Goal: Task Accomplishment & Management: Use online tool/utility

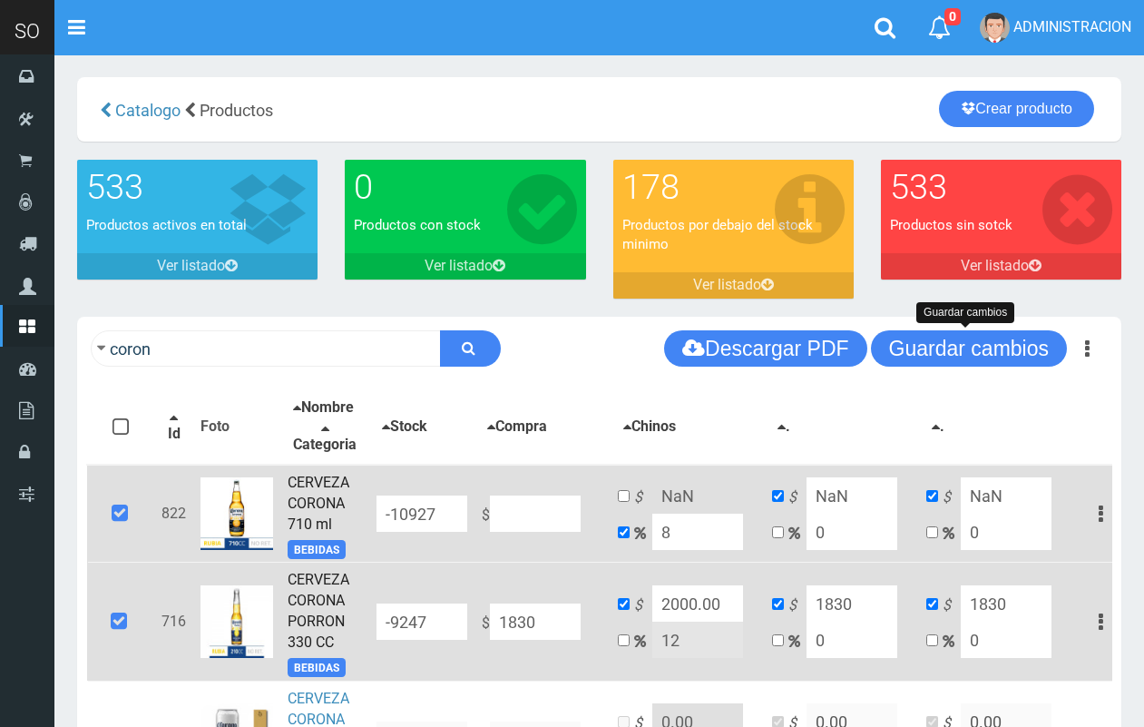
scroll to position [186, 0]
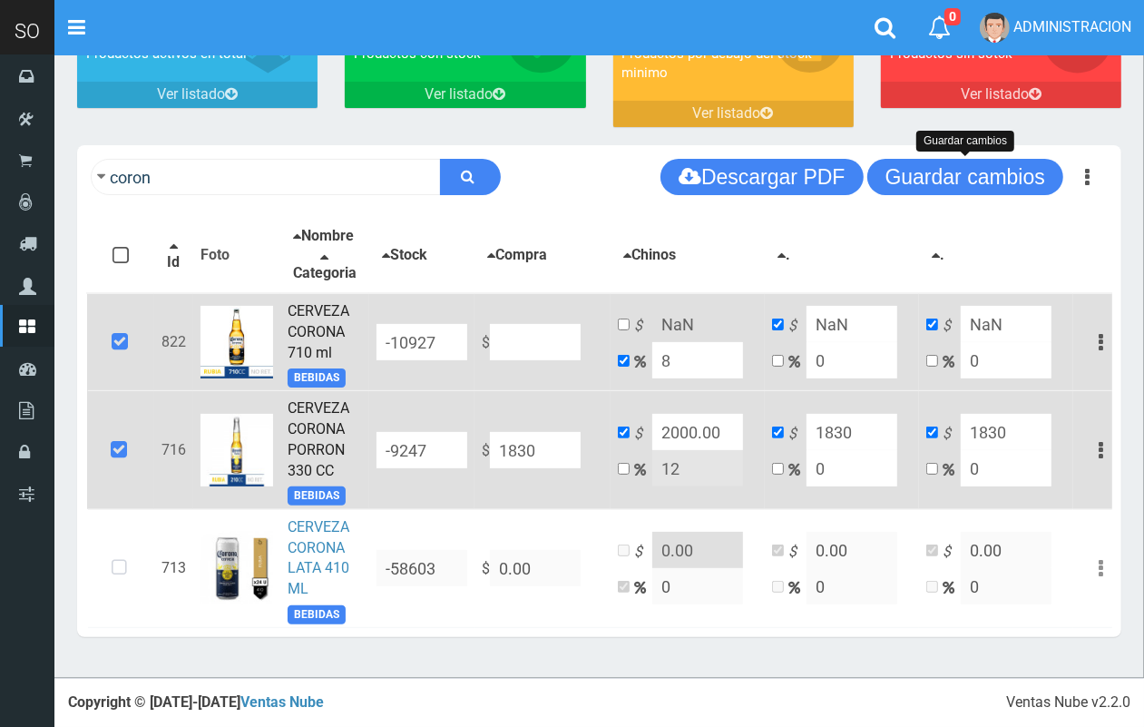
click at [533, 342] on input at bounding box center [535, 342] width 91 height 36
type input "3"
type input "3.24"
type input "3"
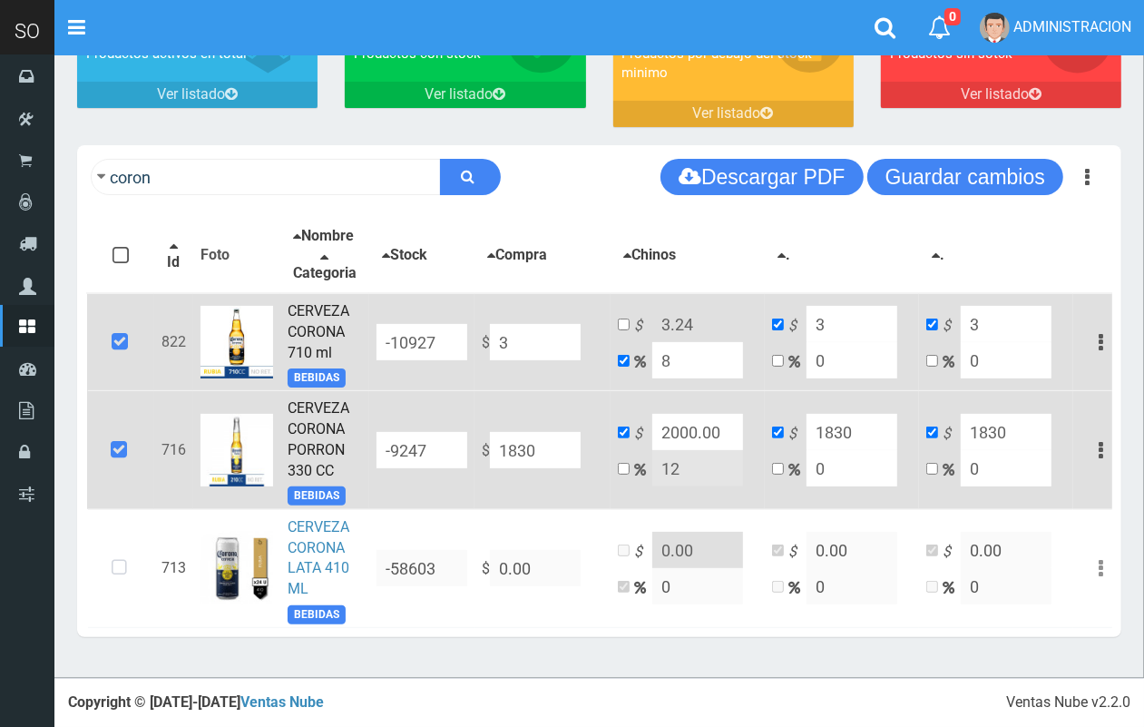
type input "30"
type input "32.4"
type input "30"
type input "305"
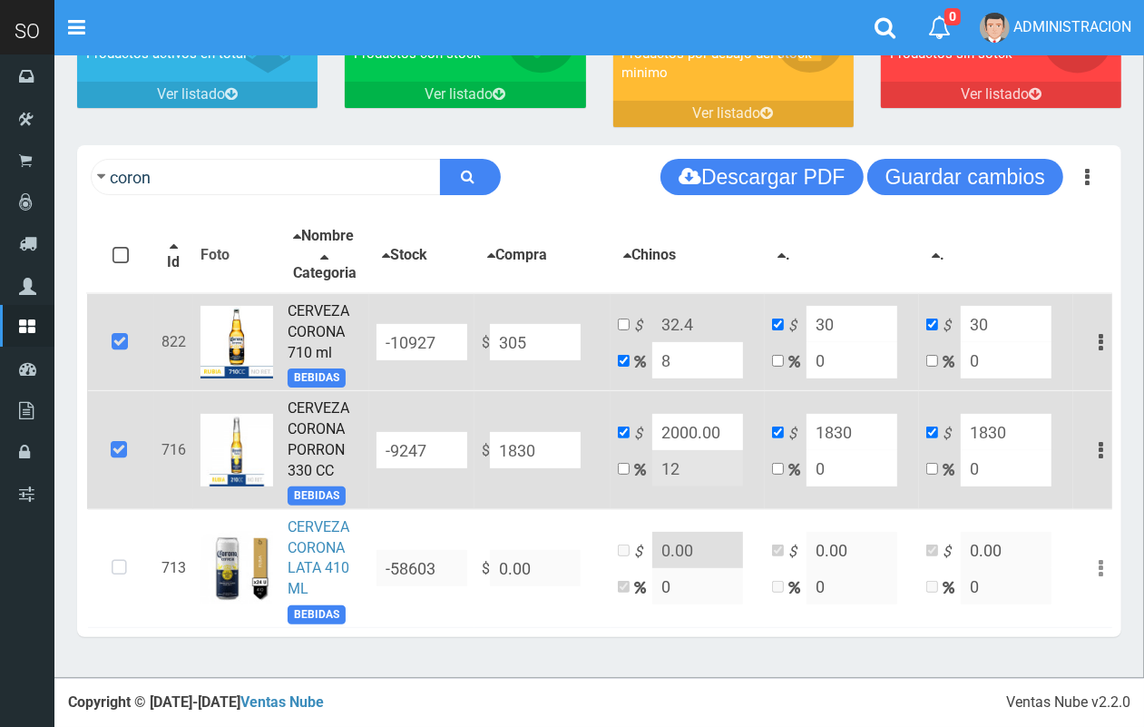
type input "329.4"
type input "305"
type input "3058"
type input "3302.64"
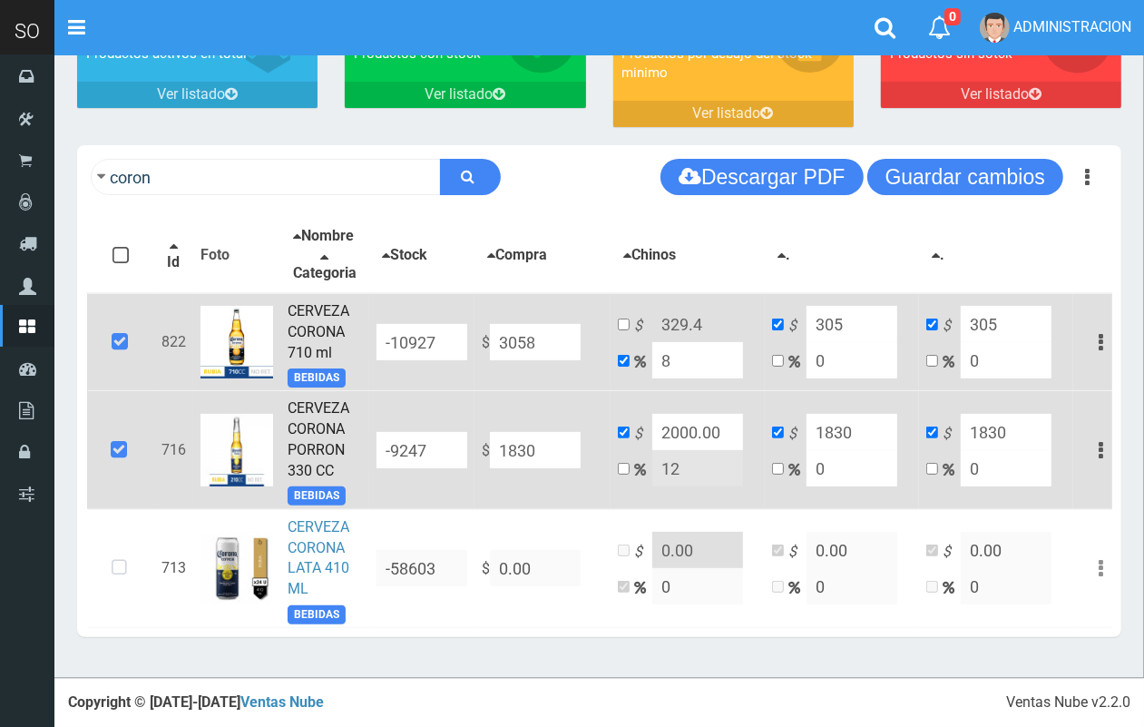
type input "3058"
type input "3058.00"
drag, startPoint x: 681, startPoint y: 351, endPoint x: 640, endPoint y: 349, distance: 40.9
click at [640, 349] on td "$ 3302.64 8" at bounding box center [688, 342] width 154 height 98
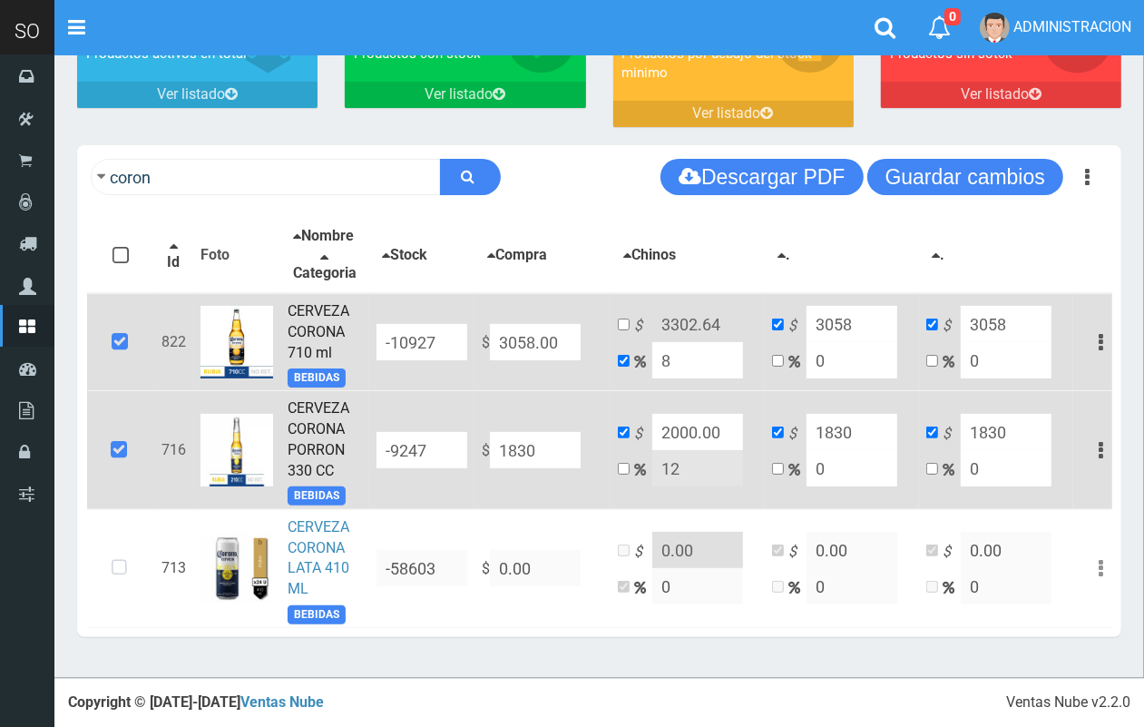
type input "2"
type input "3119.16"
type input "20"
type input "3669.6"
type input "20"
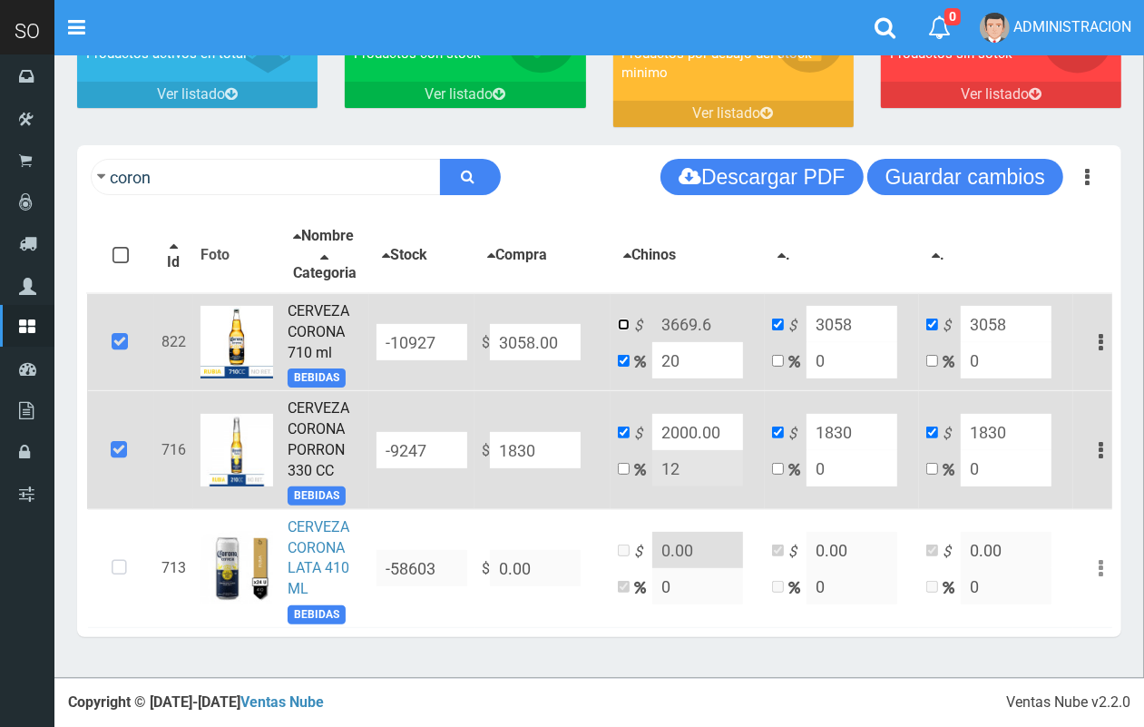
click at [623, 323] on input "checkbox" at bounding box center [624, 324] width 12 height 12
checkbox input "true"
checkbox input "false"
drag, startPoint x: 712, startPoint y: 324, endPoint x: 663, endPoint y: 315, distance: 49.8
click at [665, 315] on input "3669.6" at bounding box center [697, 324] width 91 height 36
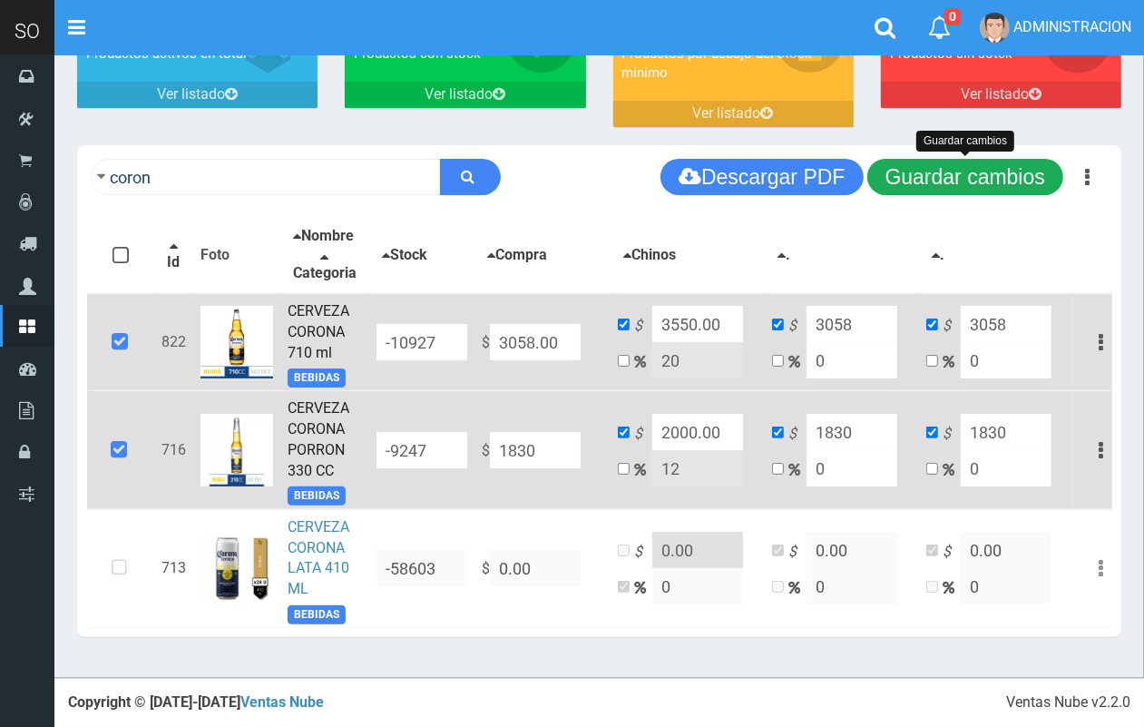
type input "3550.00"
click at [1011, 159] on button "Guardar cambios" at bounding box center [965, 177] width 196 height 36
drag, startPoint x: 972, startPoint y: 156, endPoint x: 842, endPoint y: 152, distance: 129.8
click at [968, 159] on button "Guardar cambios" at bounding box center [965, 177] width 196 height 36
click at [313, 145] on div "coron Descargar PDF Guardar cambios Guardar cambios 150" at bounding box center [599, 177] width 1044 height 64
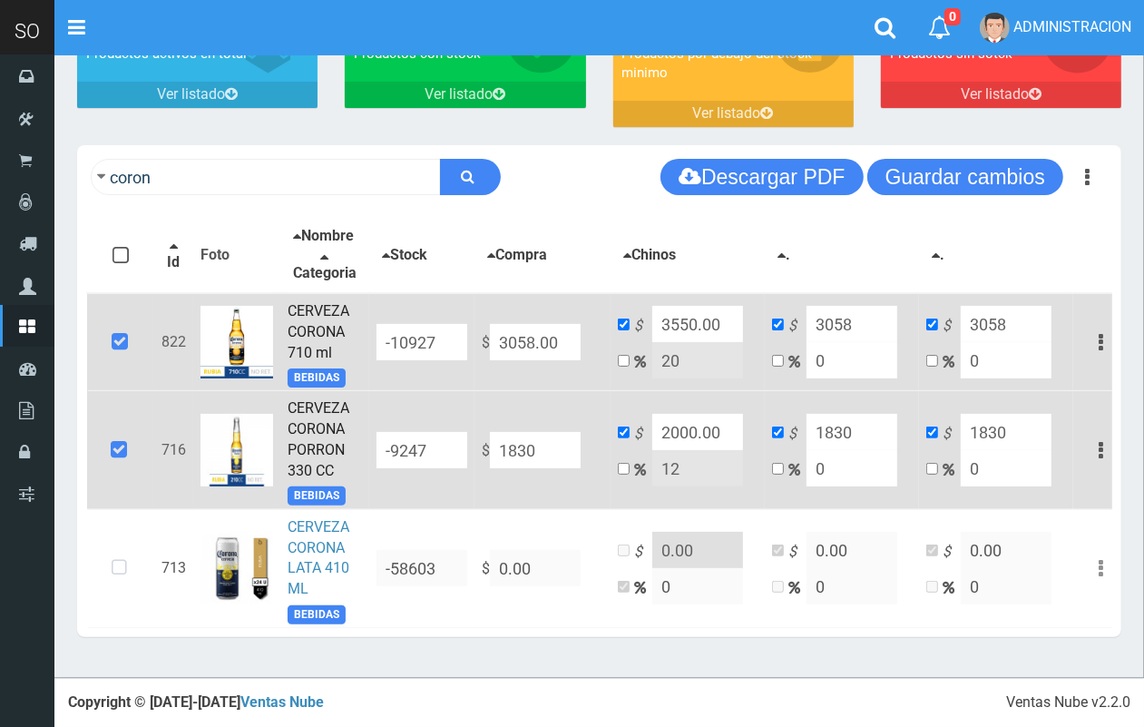
click at [313, 145] on div "coron Descargar PDF Guardar cambios" at bounding box center [599, 177] width 1044 height 64
click at [328, 166] on input "coron" at bounding box center [266, 177] width 350 height 36
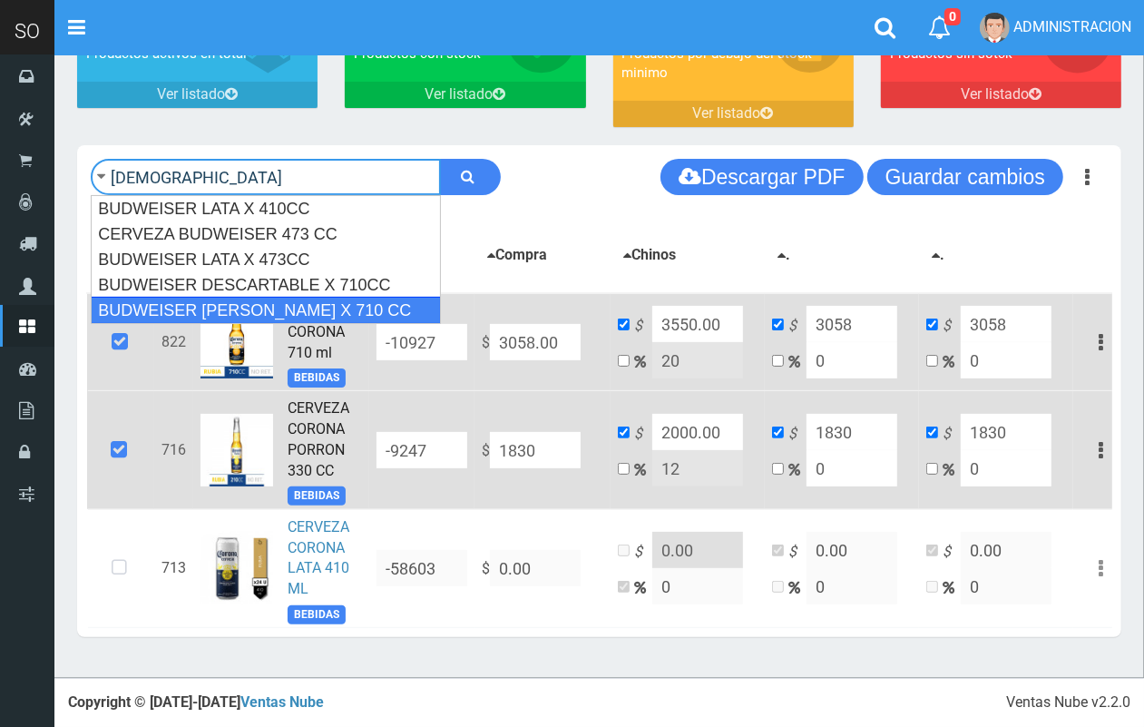
click at [347, 297] on div "BUDWEISER LATON X 710 CC" at bounding box center [266, 310] width 350 height 27
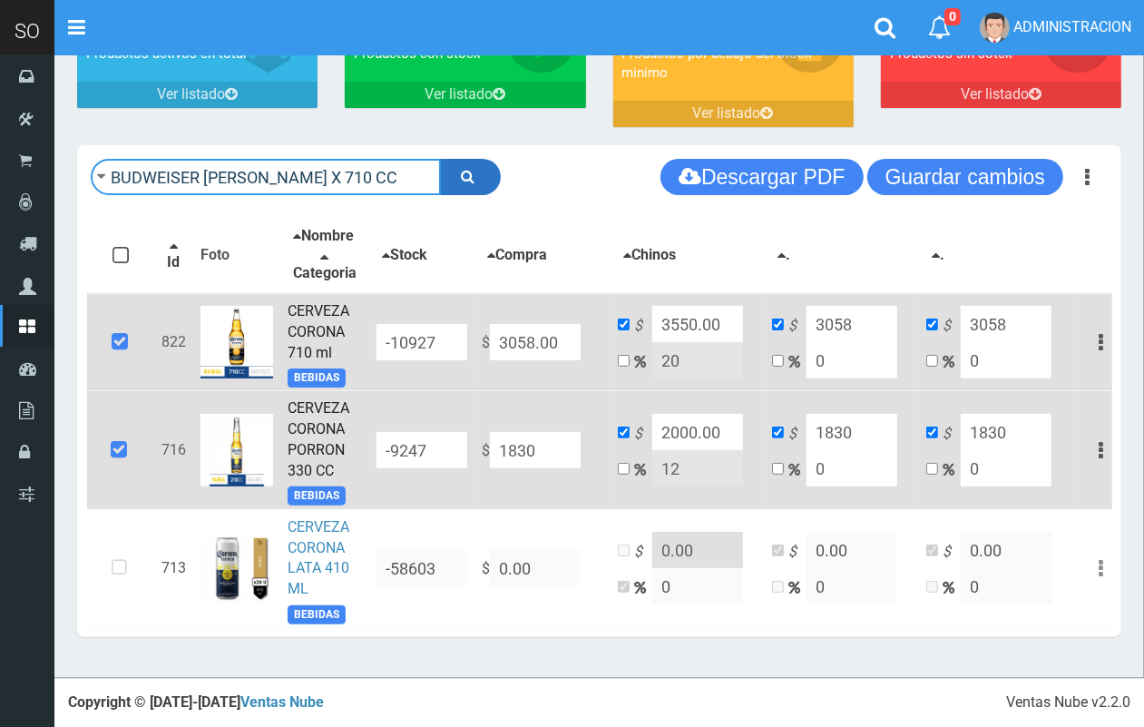
type input "BUDWEISER LATON X 710 CC"
click at [479, 161] on button "submit" at bounding box center [470, 177] width 61 height 36
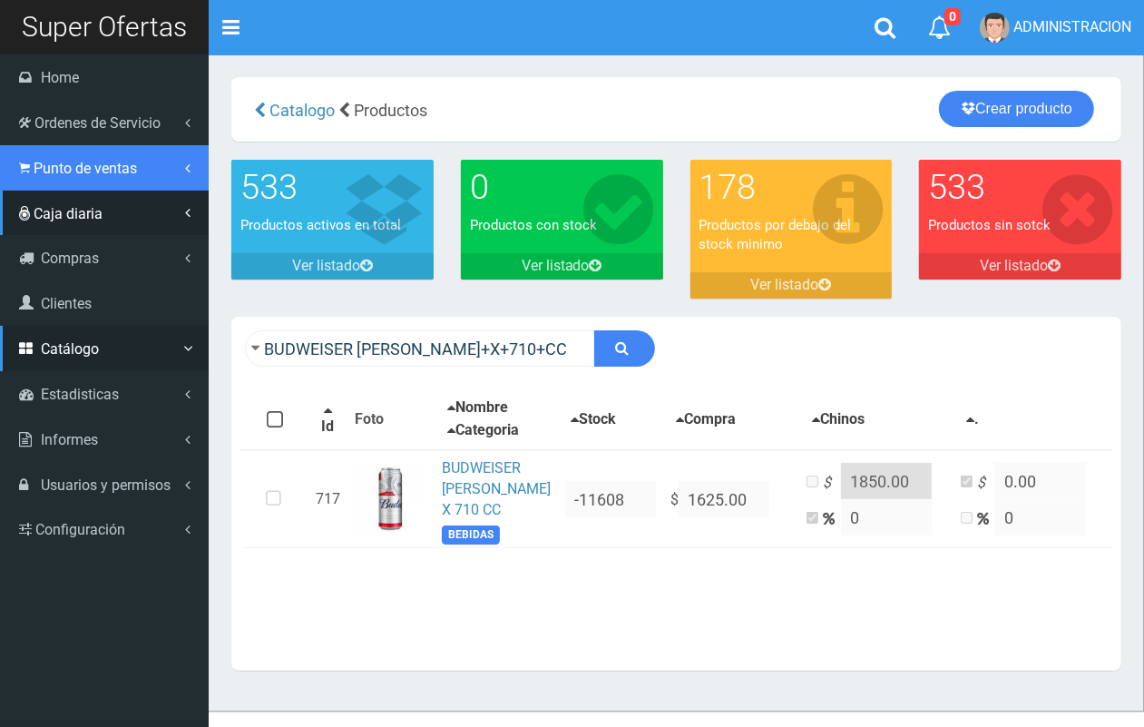
drag, startPoint x: 57, startPoint y: 173, endPoint x: 60, endPoint y: 215, distance: 41.8
click at [56, 172] on span "Punto de ventas" at bounding box center [85, 168] width 103 height 17
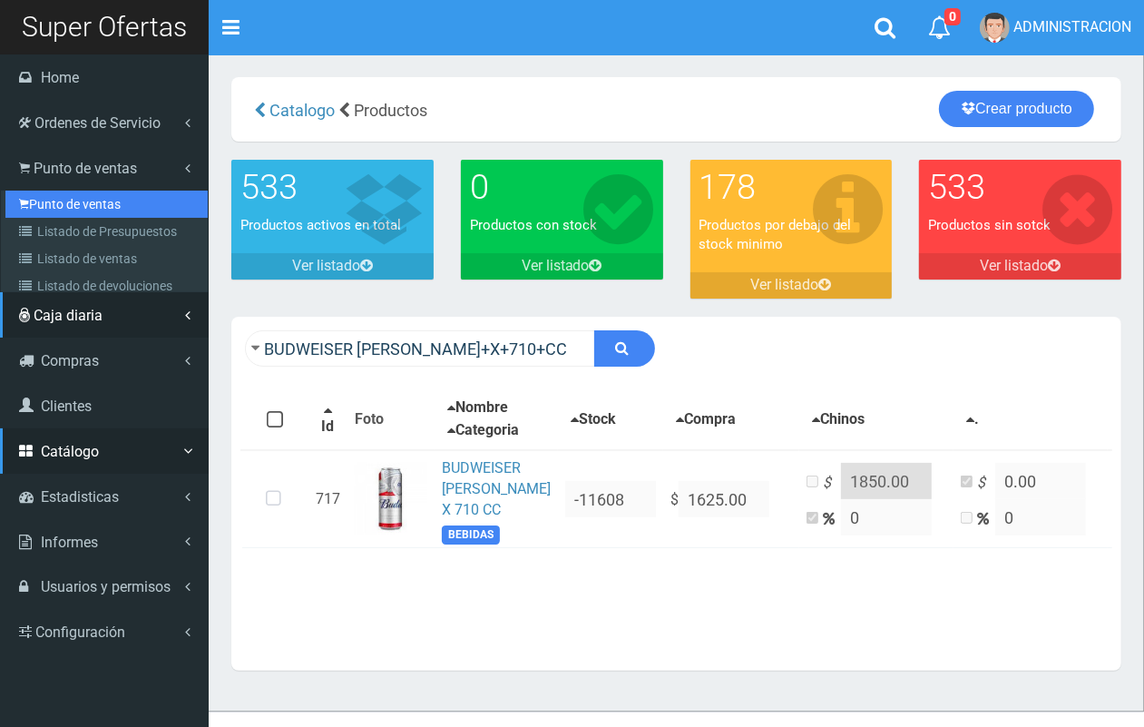
click at [60, 215] on link "Punto de ventas" at bounding box center [106, 204] width 202 height 27
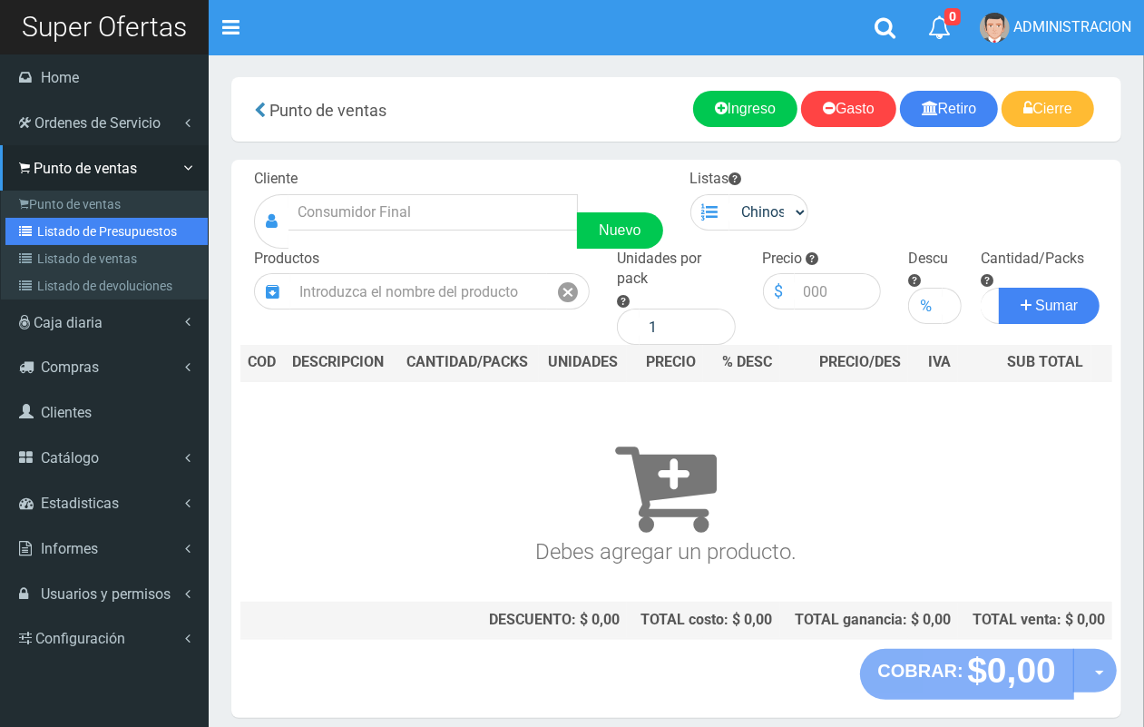
click at [46, 230] on link "Listado de Presupuestos" at bounding box center [106, 231] width 202 height 27
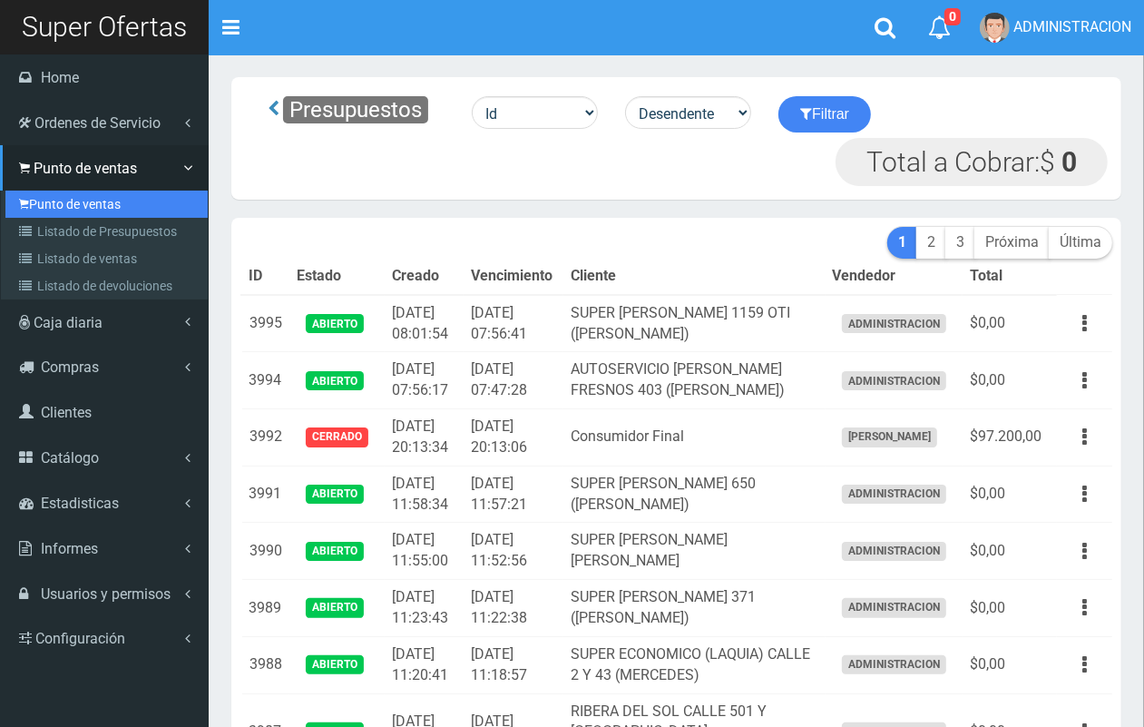
click at [62, 202] on link "Punto de ventas" at bounding box center [106, 204] width 202 height 27
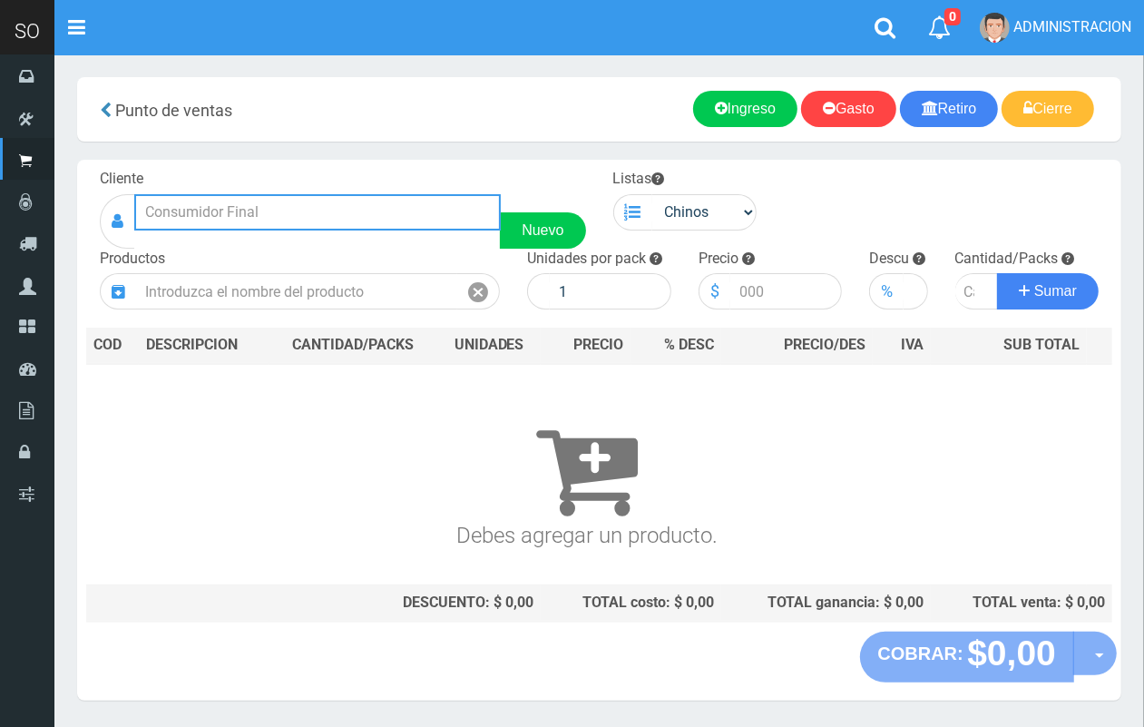
drag, startPoint x: 231, startPoint y: 220, endPoint x: 222, endPoint y: 204, distance: 17.9
click at [228, 214] on input "text" at bounding box center [317, 212] width 366 height 36
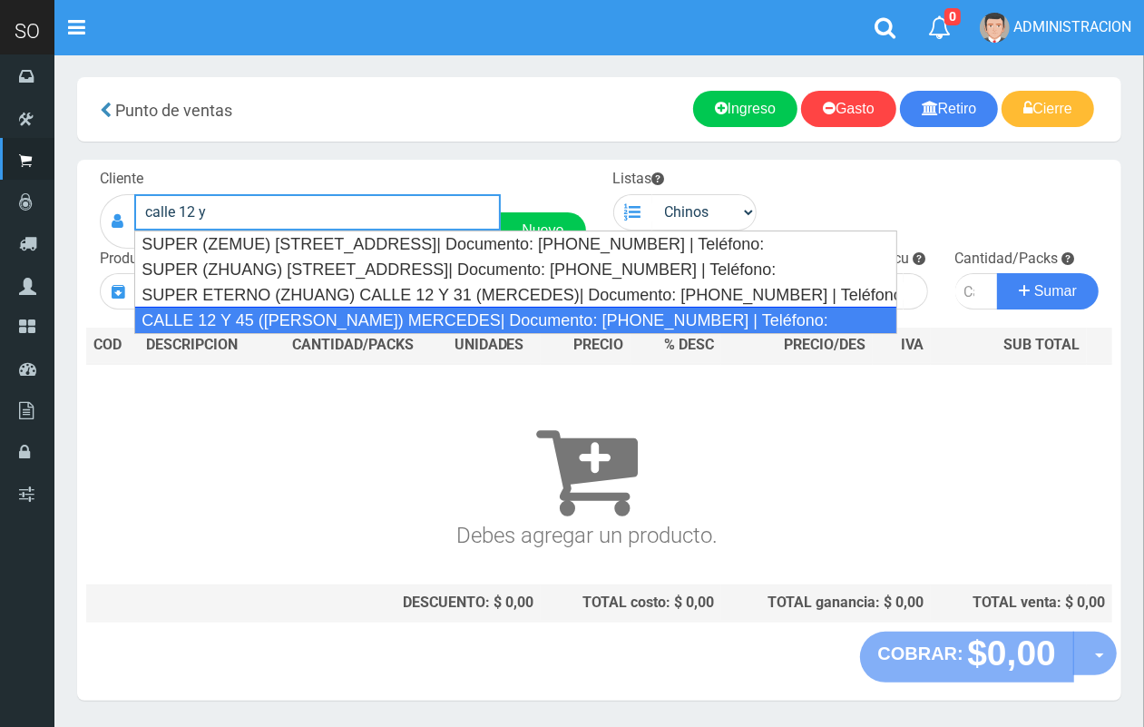
drag, startPoint x: 477, startPoint y: 308, endPoint x: 549, endPoint y: 288, distance: 74.6
click at [479, 308] on div "CALLE 12 Y 45 (MARTIN) MERCEDES| Documento: 3541653468 | Teléfono:" at bounding box center [515, 320] width 762 height 27
type input "CALLE 12 Y 45 (MARTIN) MERCEDES| Documento: 3541653468 | Teléfono:"
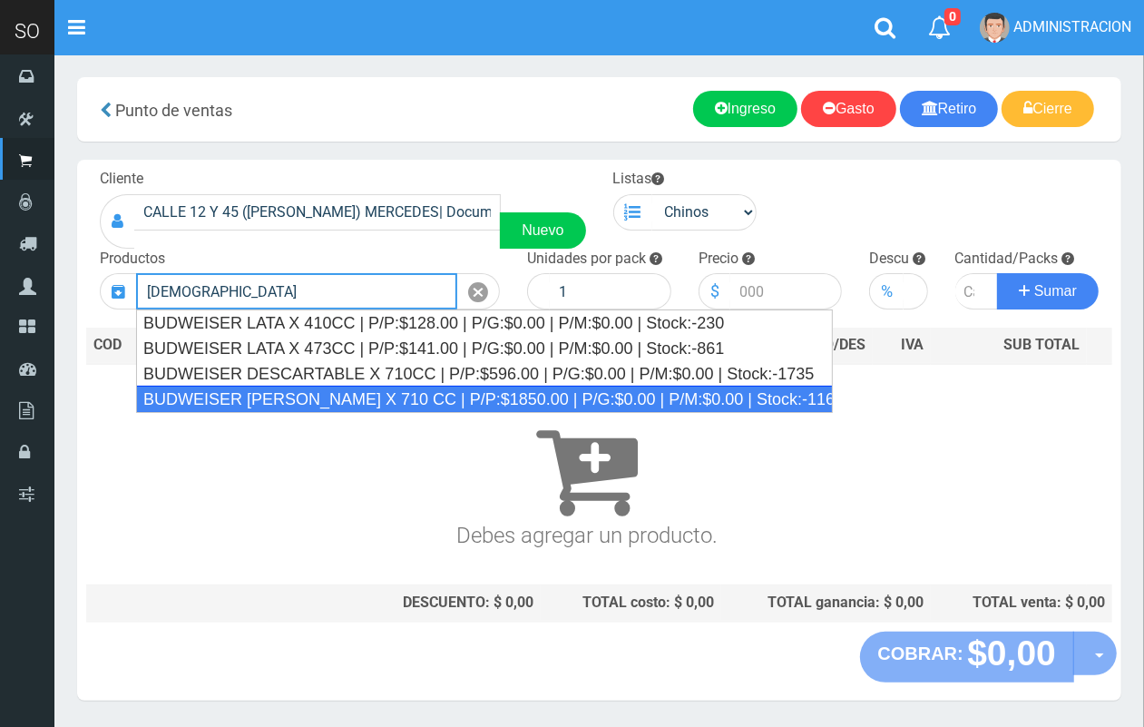
click at [273, 392] on div "BUDWEISER LATON X 710 CC | P/P:$1850.00 | P/G:$0.00 | P/M:$0.00 | Stock:-11608" at bounding box center [484, 399] width 697 height 27
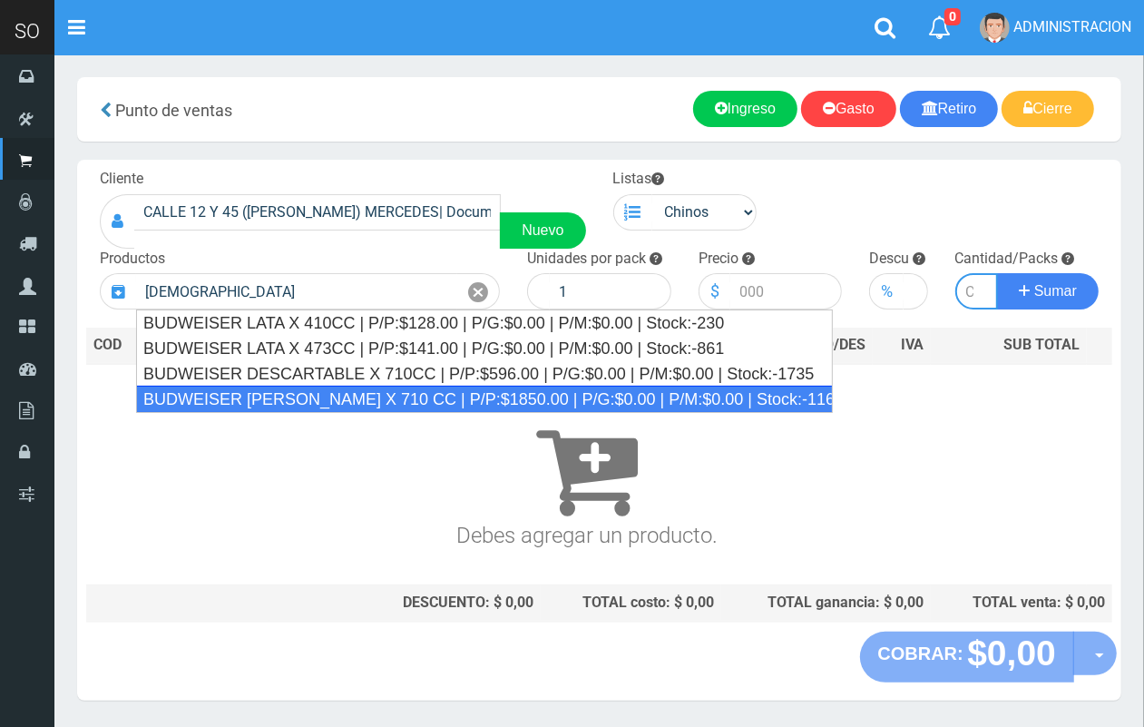
type input "BUDWEISER LATON X 710 CC | P/P:$1850.00 | P/G:$0.00 | P/M:$0.00 | Stock:-11608"
type input "16"
type input "1850.00"
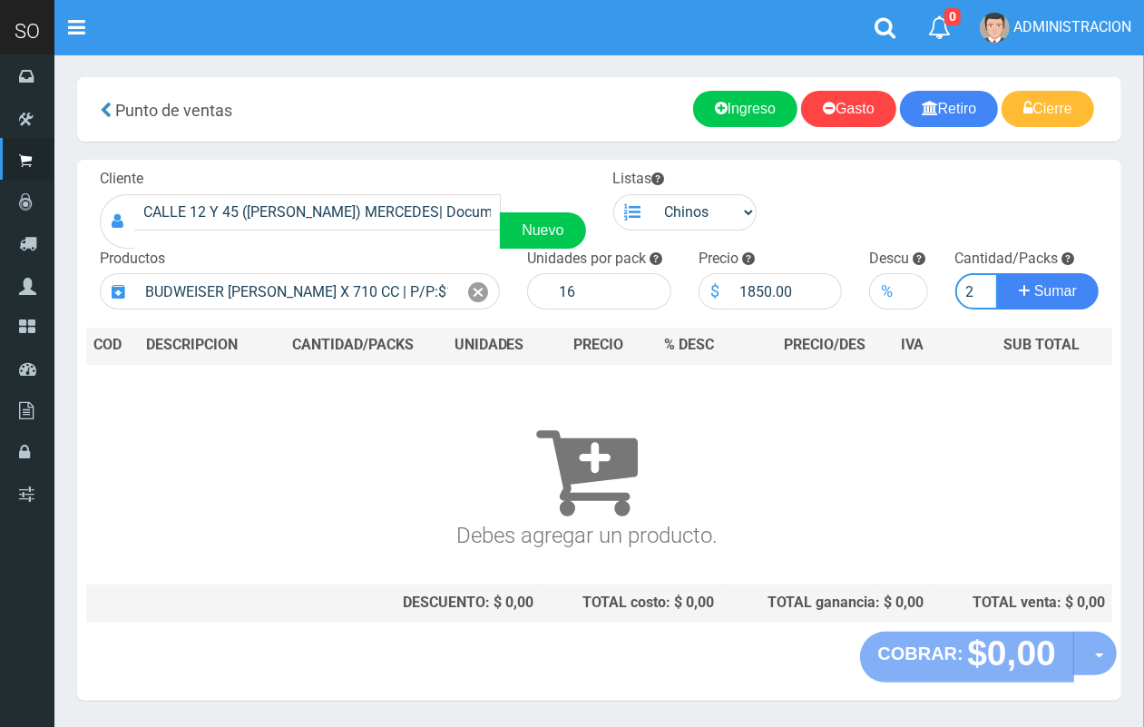
scroll to position [0, 2]
type input "2"
click at [997, 273] on button "Sumar" at bounding box center [1048, 291] width 102 height 36
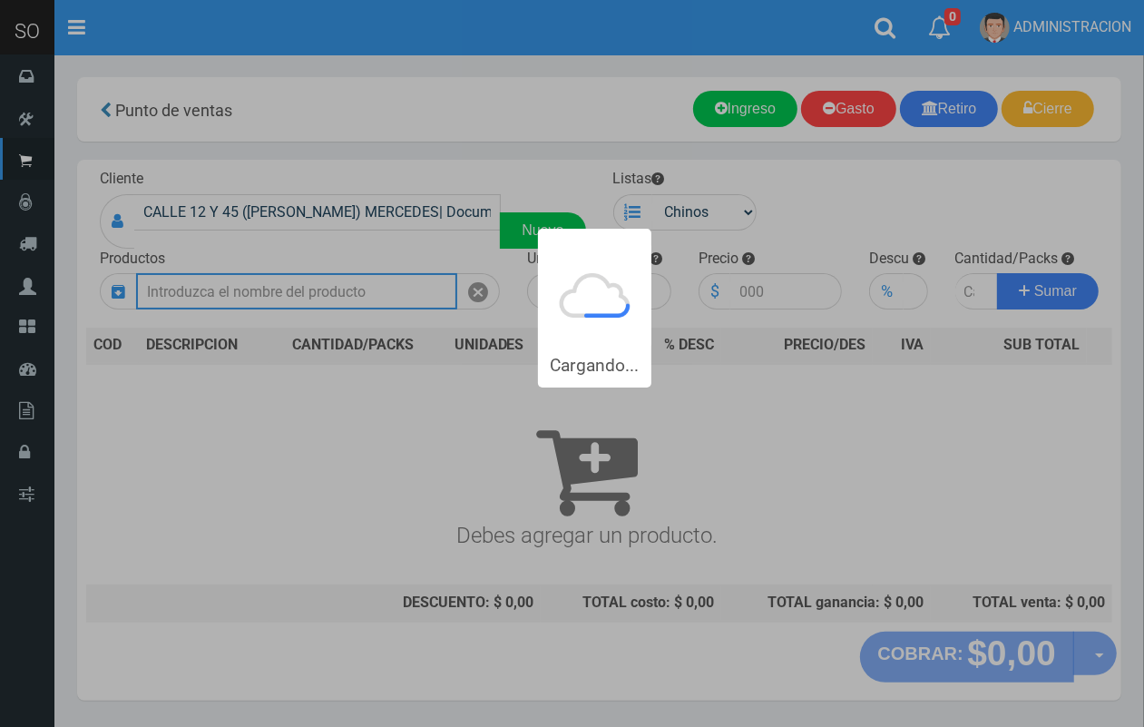
scroll to position [0, 0]
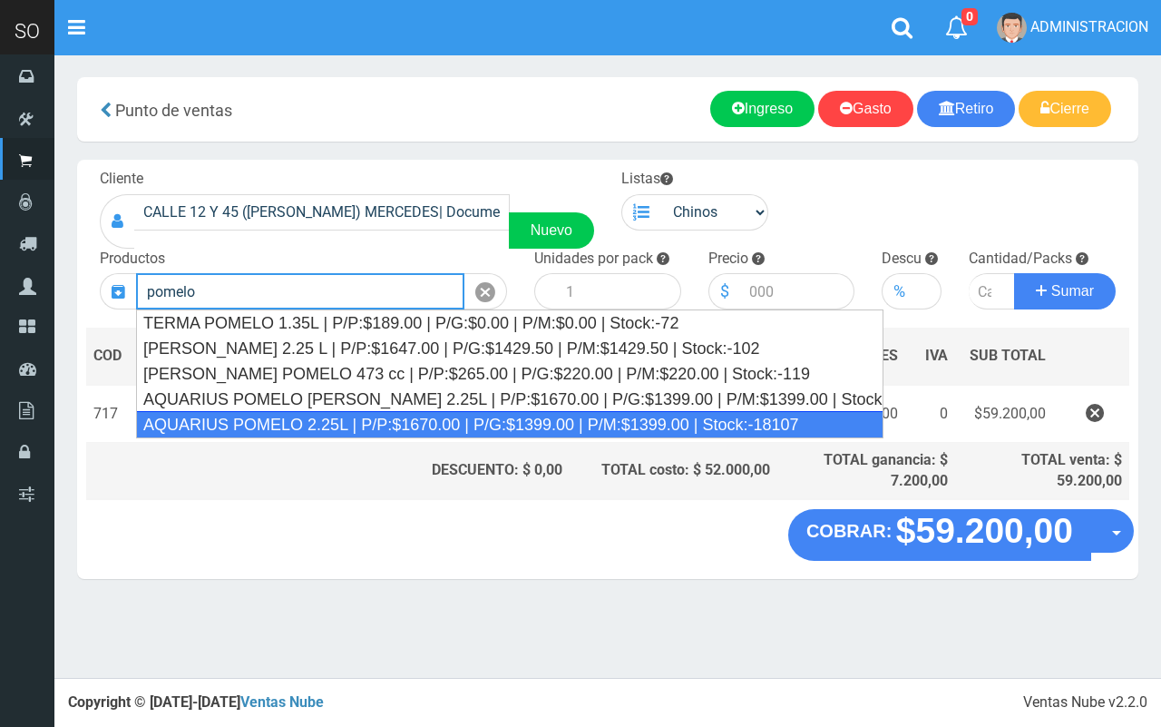
click at [384, 420] on div "AQUARIUS POMELO 2.25L | P/P:$1670.00 | P/G:$1399.00 | P/M:$1399.00 | Stock:-181…" at bounding box center [510, 424] width 748 height 27
type input "AQUARIUS POMELO 2.25L | P/P:$1670.00 | P/G:$1399.00 | P/M:$1399.00 | Stock:-181…"
type input "6"
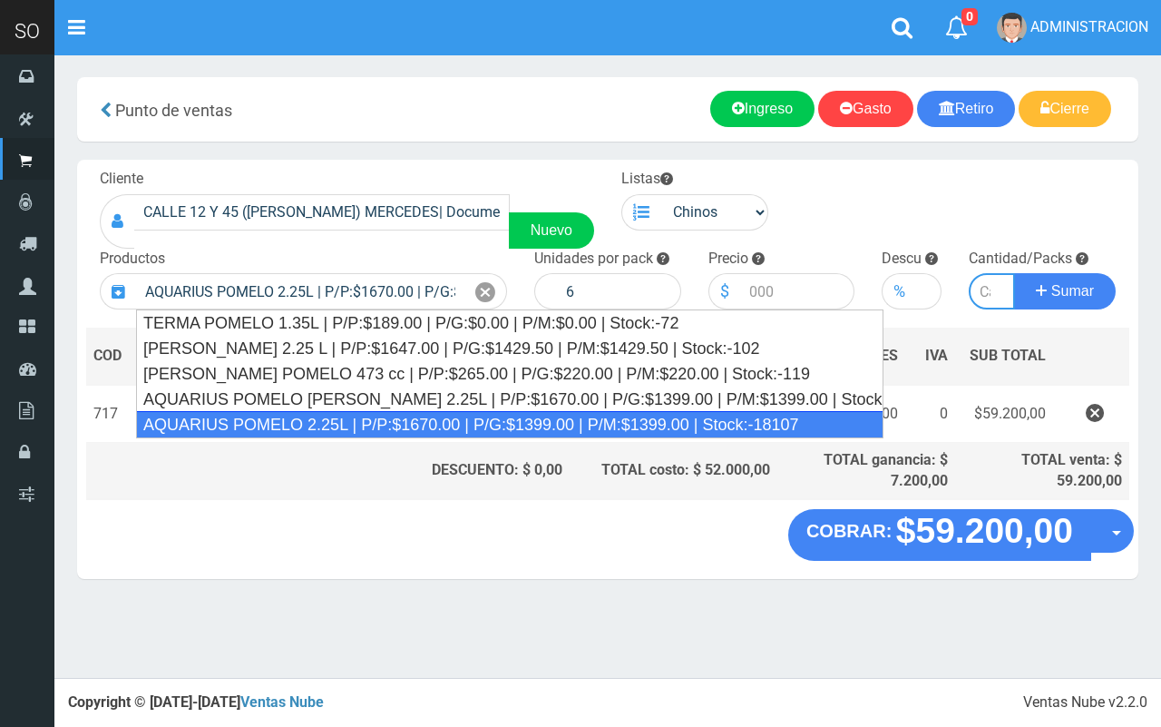
type input "1670.00"
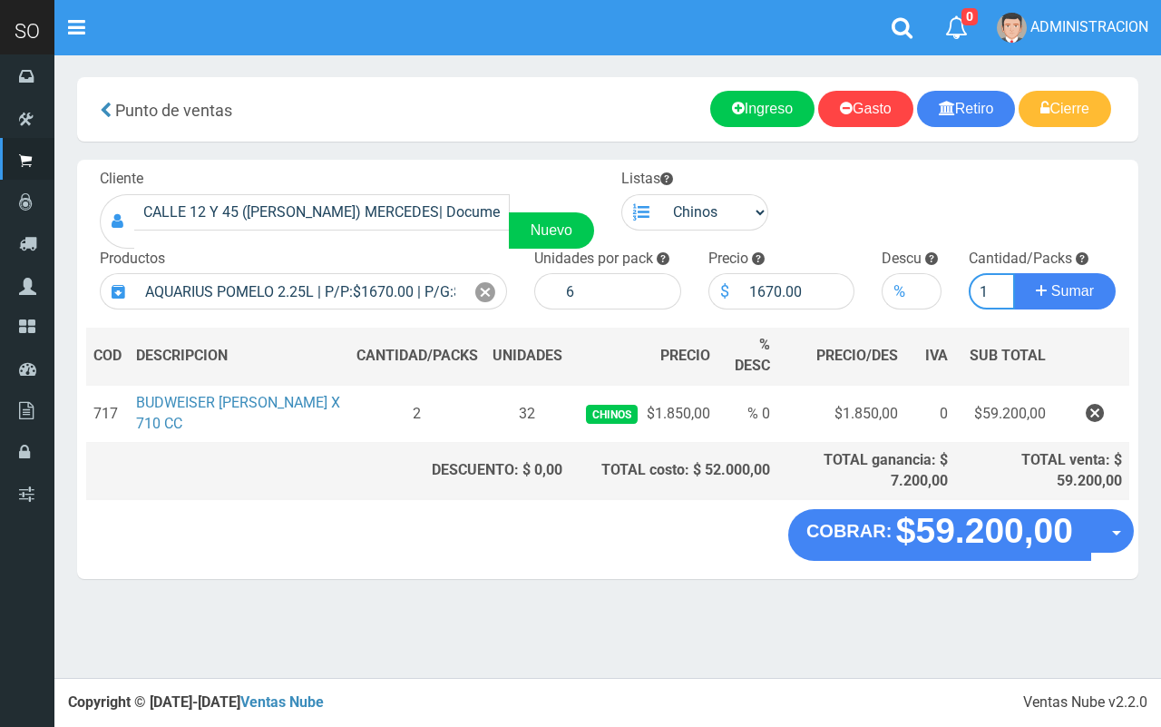
type input "1"
click at [1014, 273] on button "Sumar" at bounding box center [1065, 291] width 102 height 36
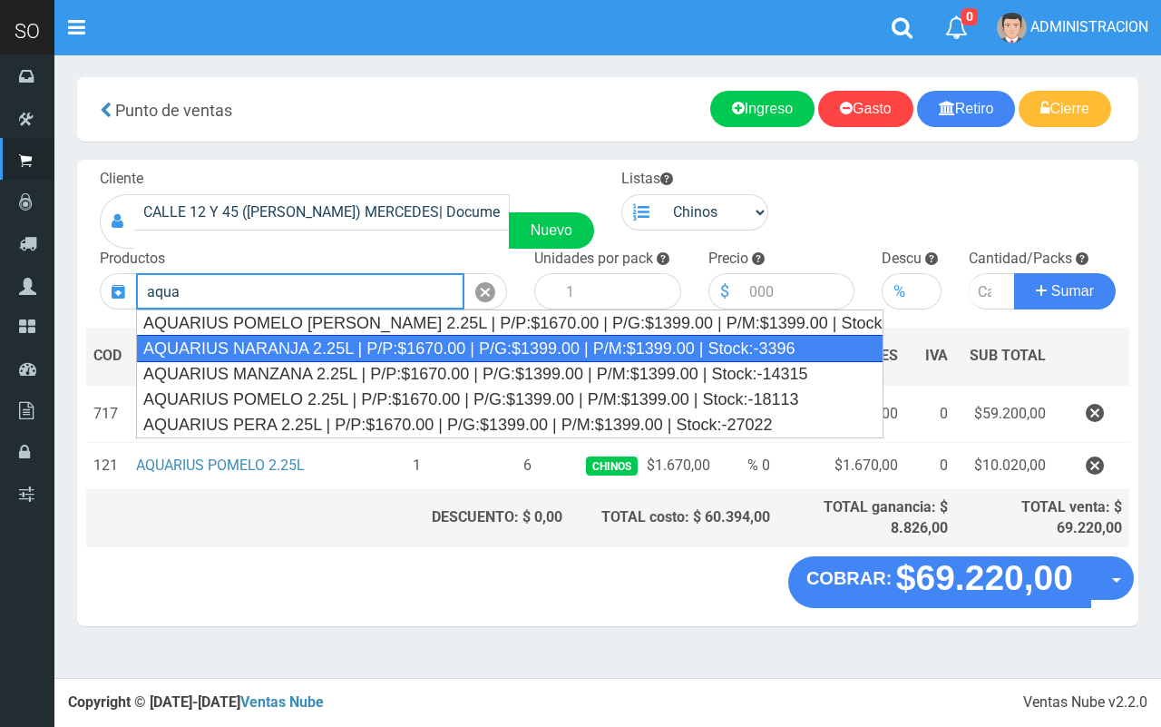
click at [378, 351] on div "AQUARIUS NARANJA 2.25L | P/P:$1670.00 | P/G:$1399.00 | P/M:$1399.00 | Stock:-33…" at bounding box center [510, 348] width 748 height 27
type input "AQUARIUS NARANJA 2.25L | P/P:$1670.00 | P/G:$1399.00 | P/M:$1399.00 | Stock:-33…"
type input "6"
type input "1670.00"
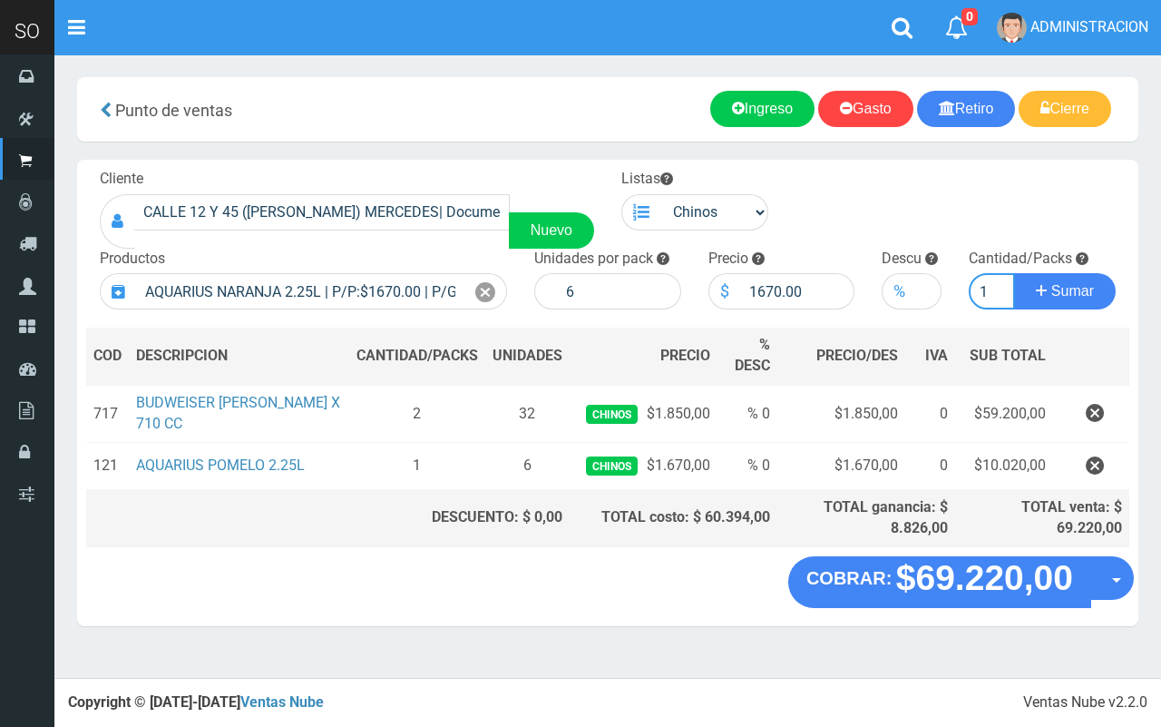
type input "1"
click at [1014, 273] on button "Sumar" at bounding box center [1065, 291] width 102 height 36
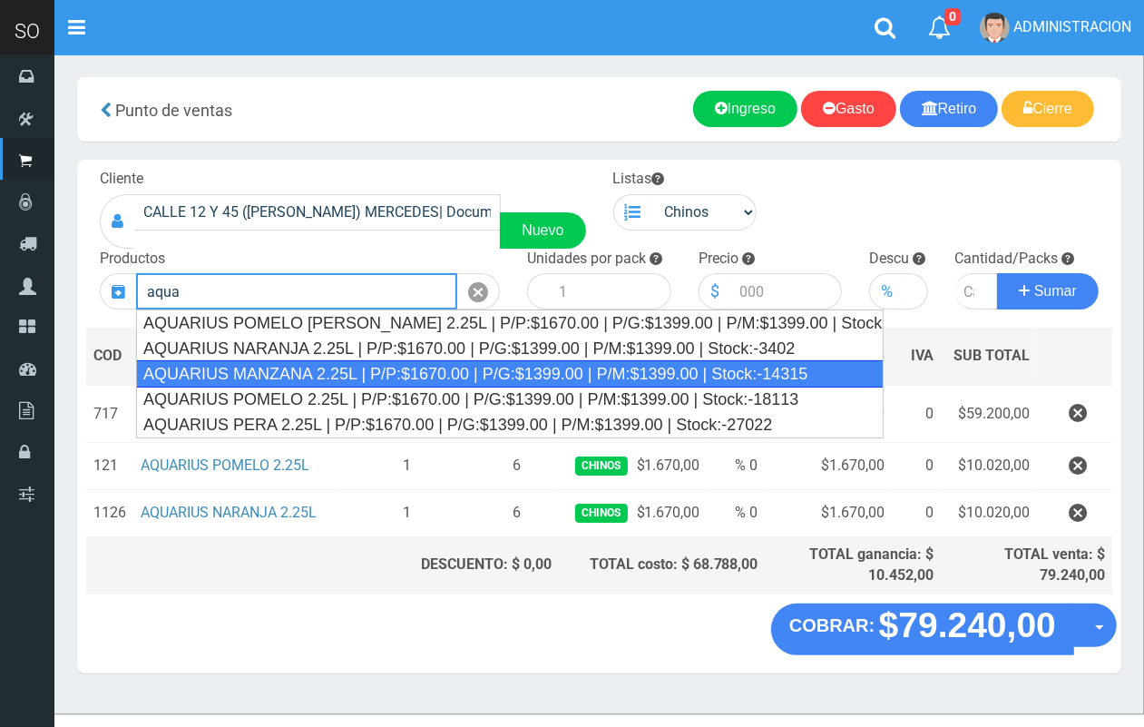
click at [464, 378] on div "AQUARIUS MANZANA 2.25L | P/P:$1670.00 | P/G:$1399.00 | P/M:$1399.00 | Stock:-14…" at bounding box center [510, 373] width 748 height 27
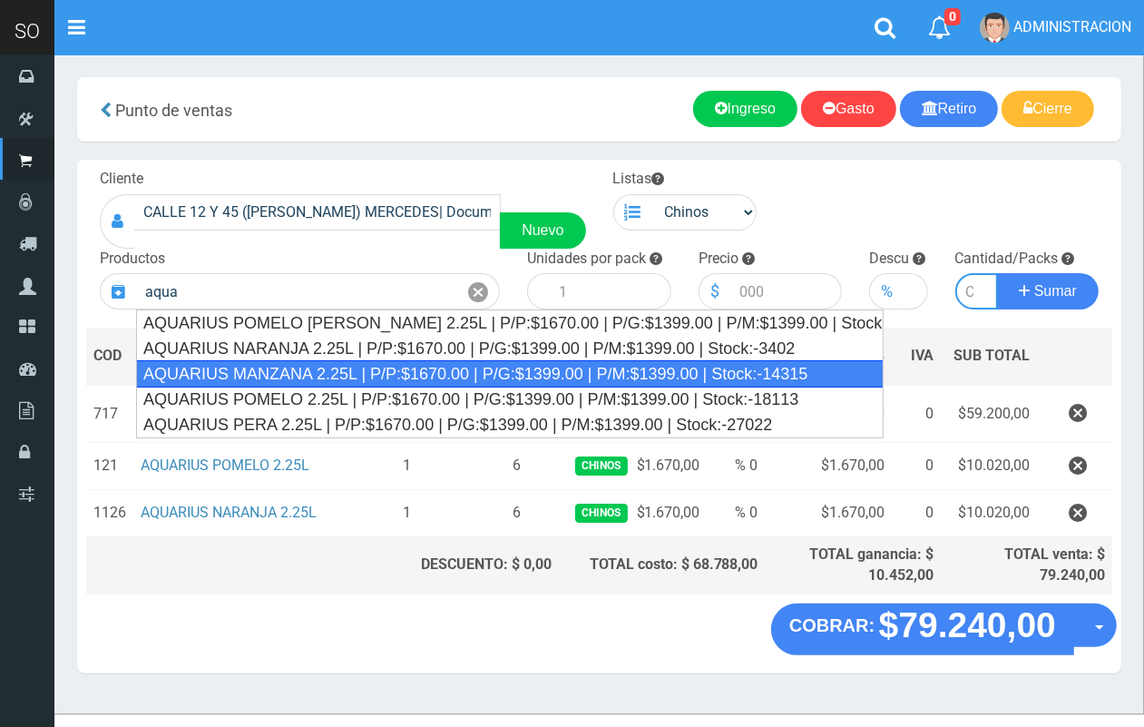
type input "AQUARIUS MANZANA 2.25L | P/P:$1670.00 | P/G:$1399.00 | P/M:$1399.00 | Stock:-14…"
type input "6"
type input "1670.00"
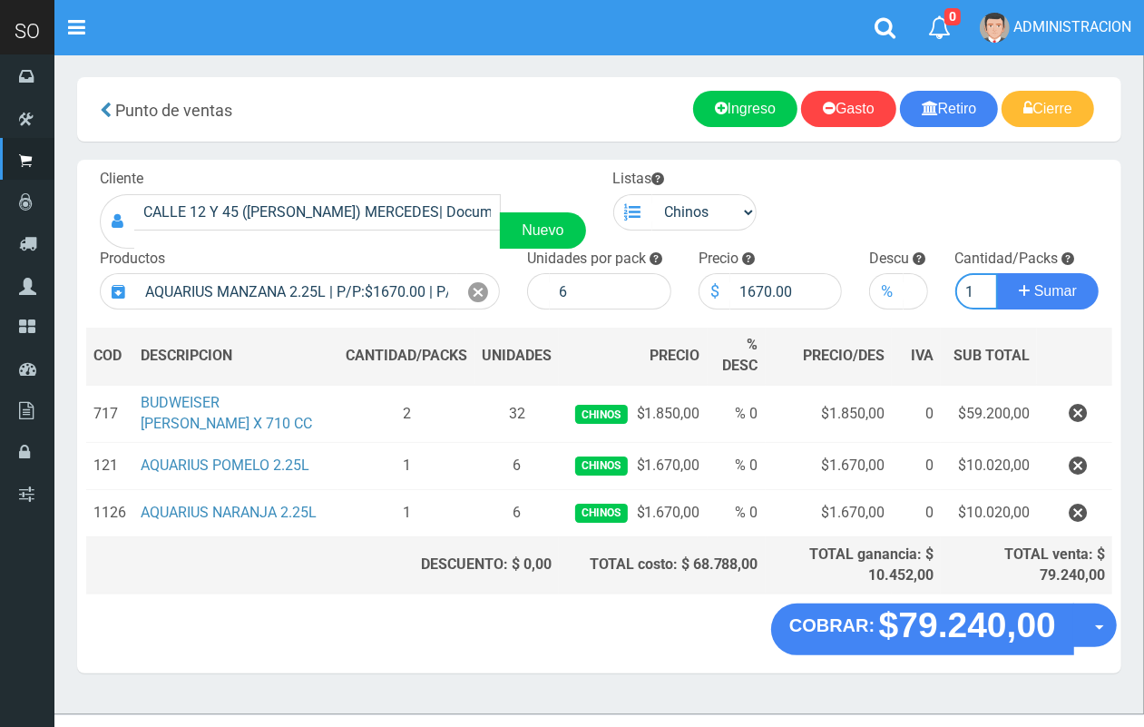
scroll to position [0, 2]
type input "1"
click at [997, 273] on button "Sumar" at bounding box center [1048, 291] width 102 height 36
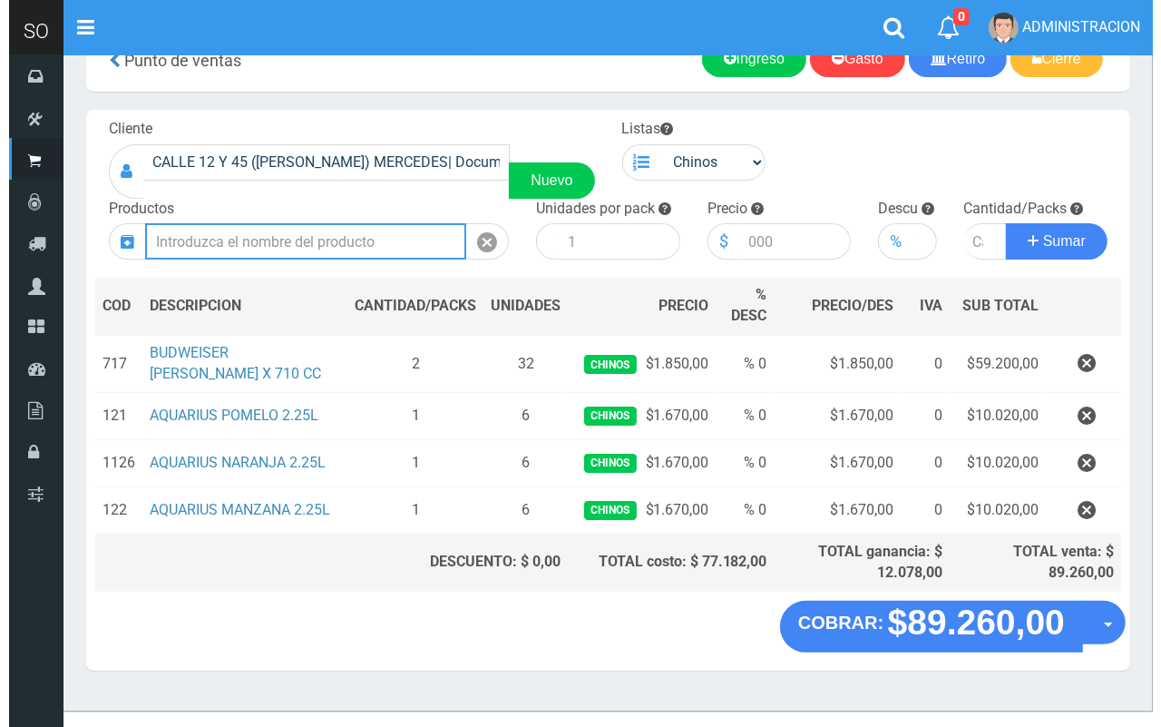
scroll to position [104, 0]
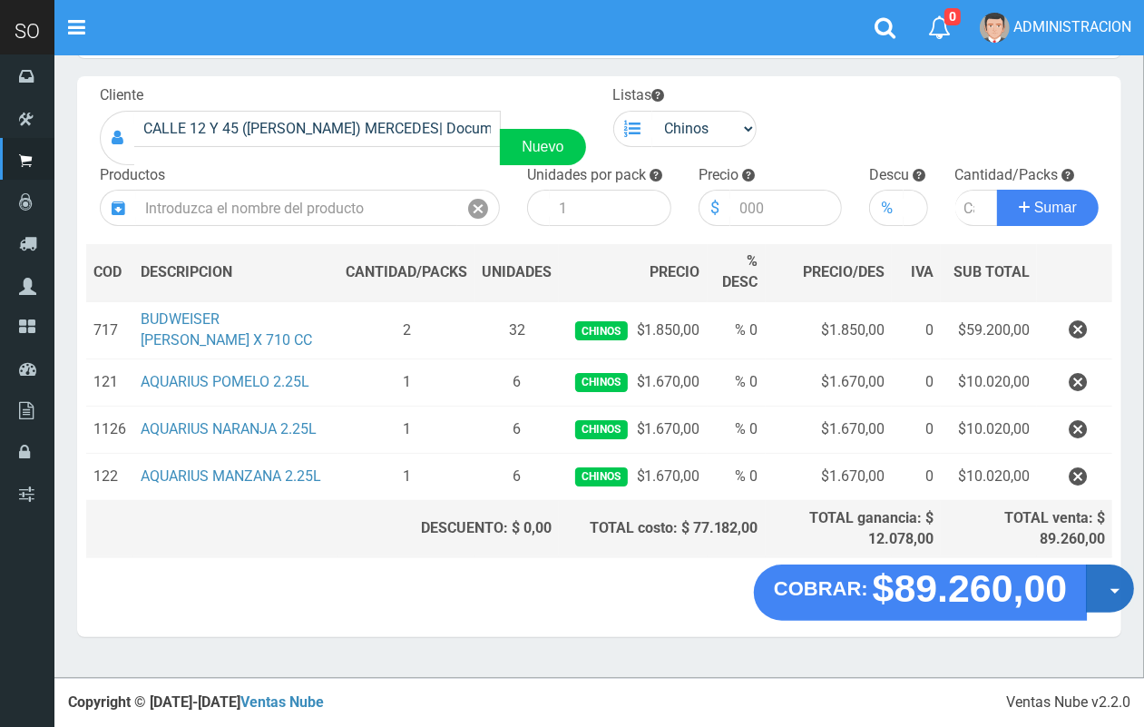
click at [1125, 612] on button "Opciones" at bounding box center [1110, 589] width 48 height 48
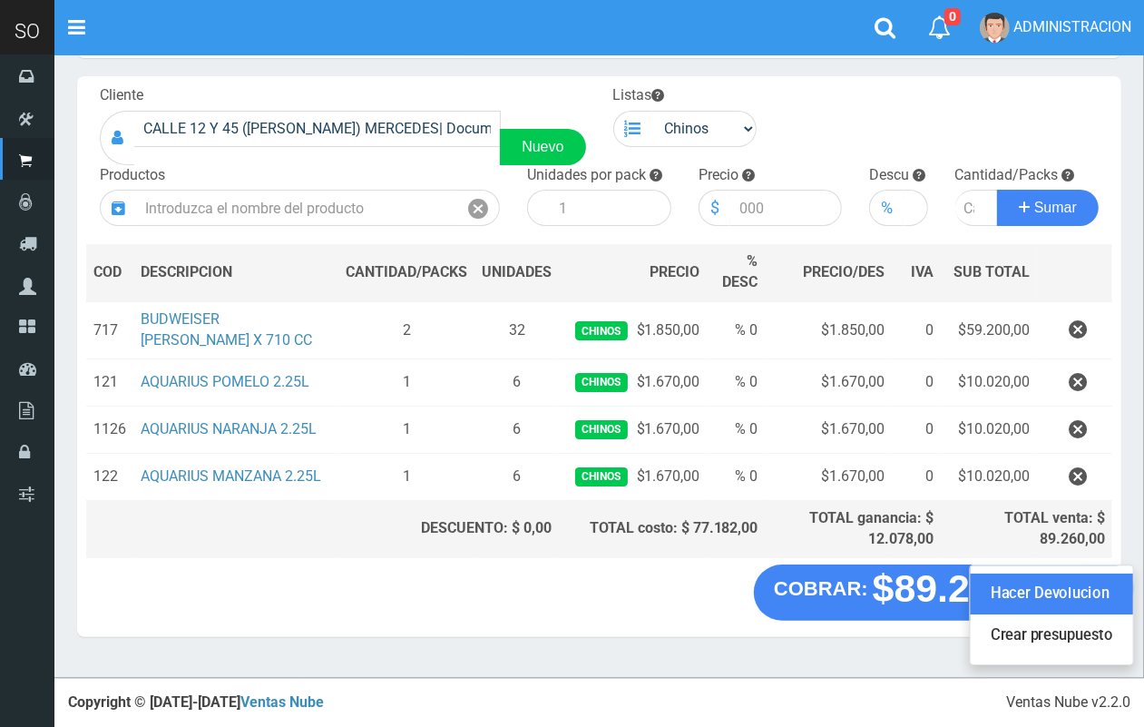
click at [1117, 613] on link "Hacer Devolucion" at bounding box center [1052, 595] width 162 height 42
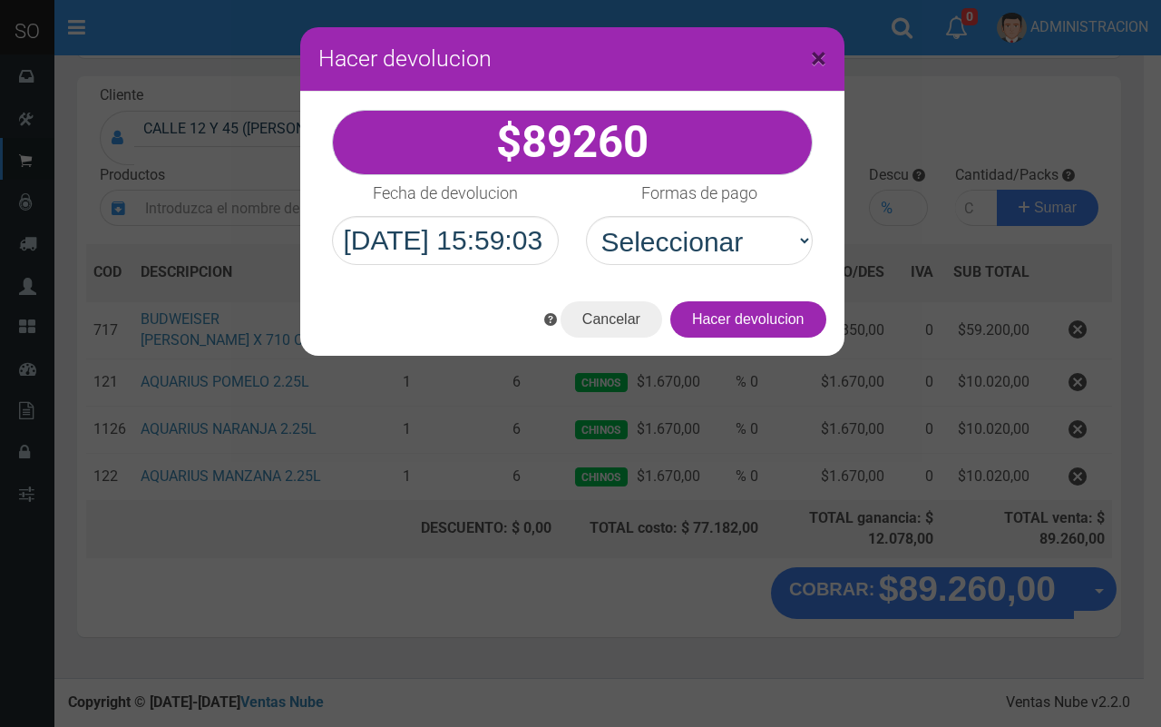
drag, startPoint x: 813, startPoint y: 51, endPoint x: 824, endPoint y: 57, distance: 12.6
click at [815, 52] on span "×" at bounding box center [818, 58] width 15 height 34
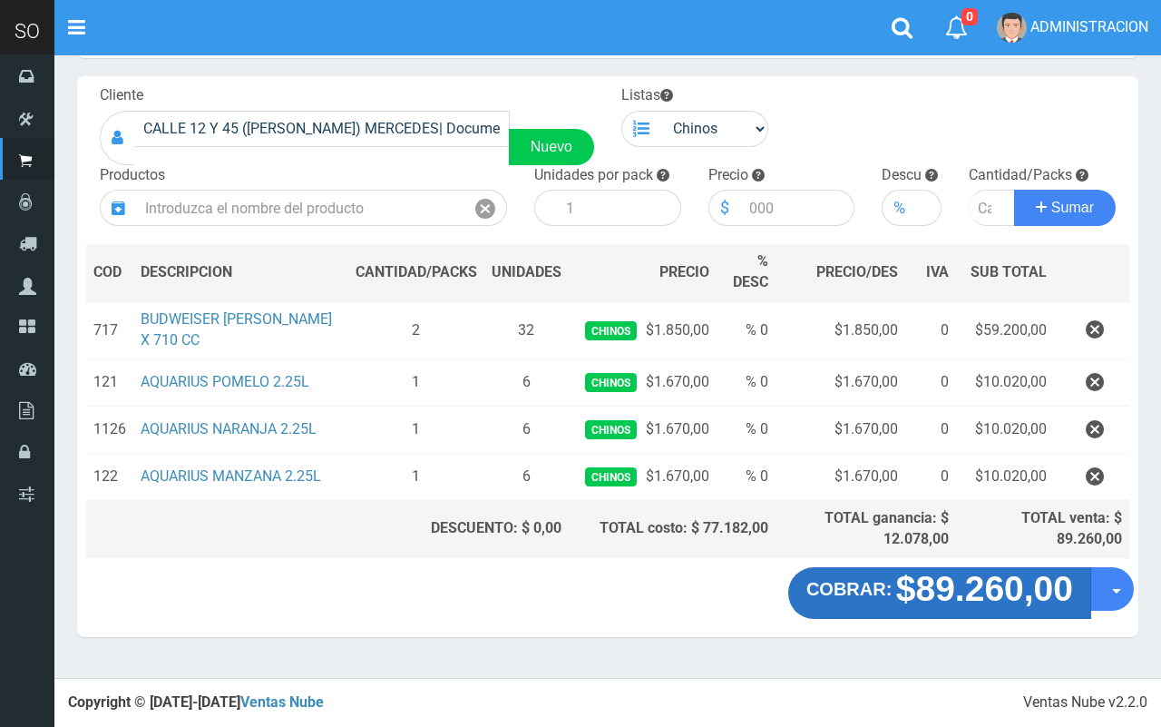
scroll to position [95, 0]
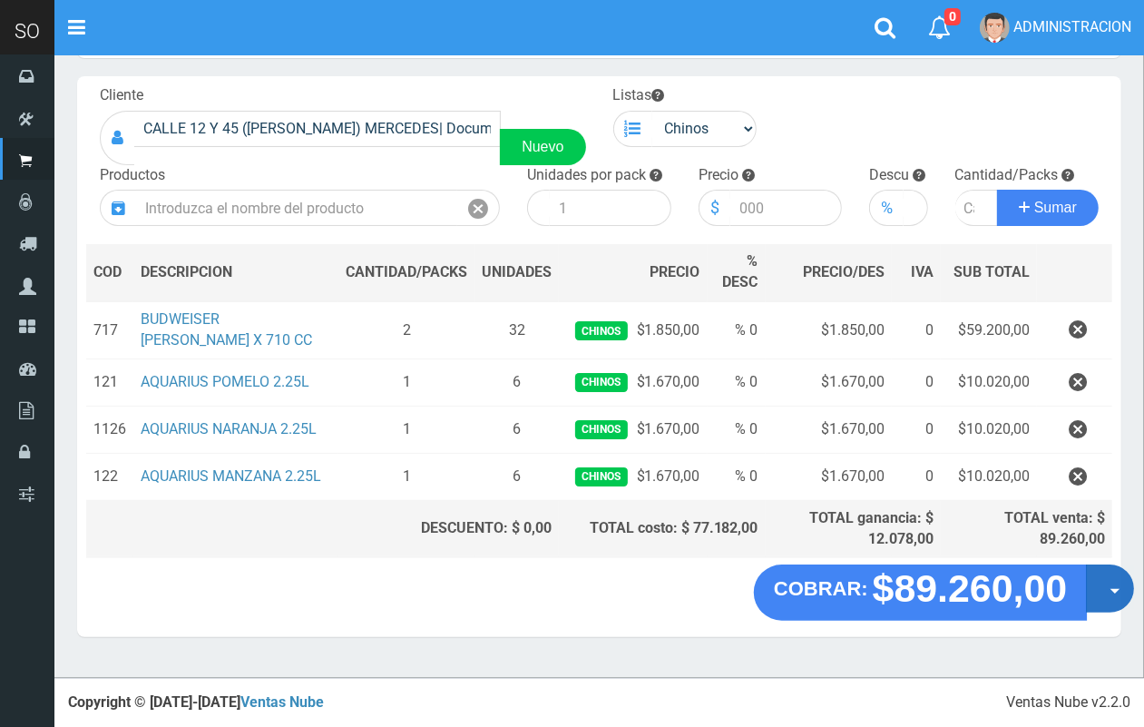
drag, startPoint x: 1119, startPoint y: 615, endPoint x: 1119, endPoint y: 636, distance: 20.9
click at [1120, 613] on button "Opciones" at bounding box center [1110, 589] width 48 height 48
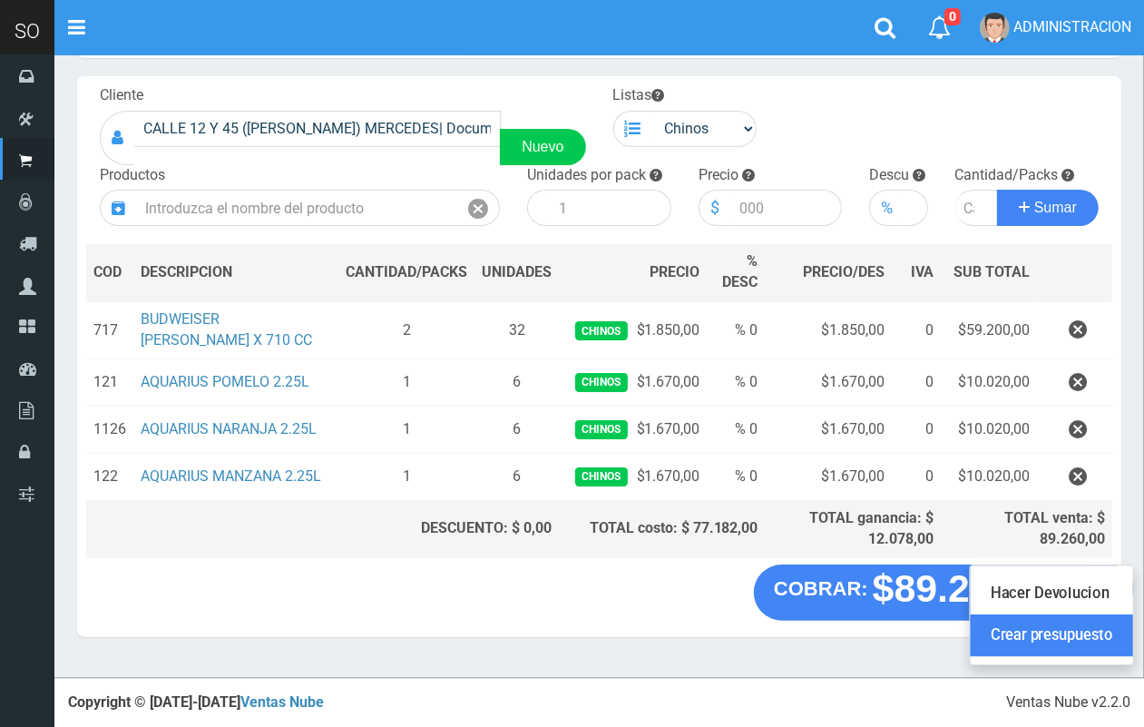
click at [1100, 657] on link "Crear presupuesto" at bounding box center [1052, 636] width 162 height 42
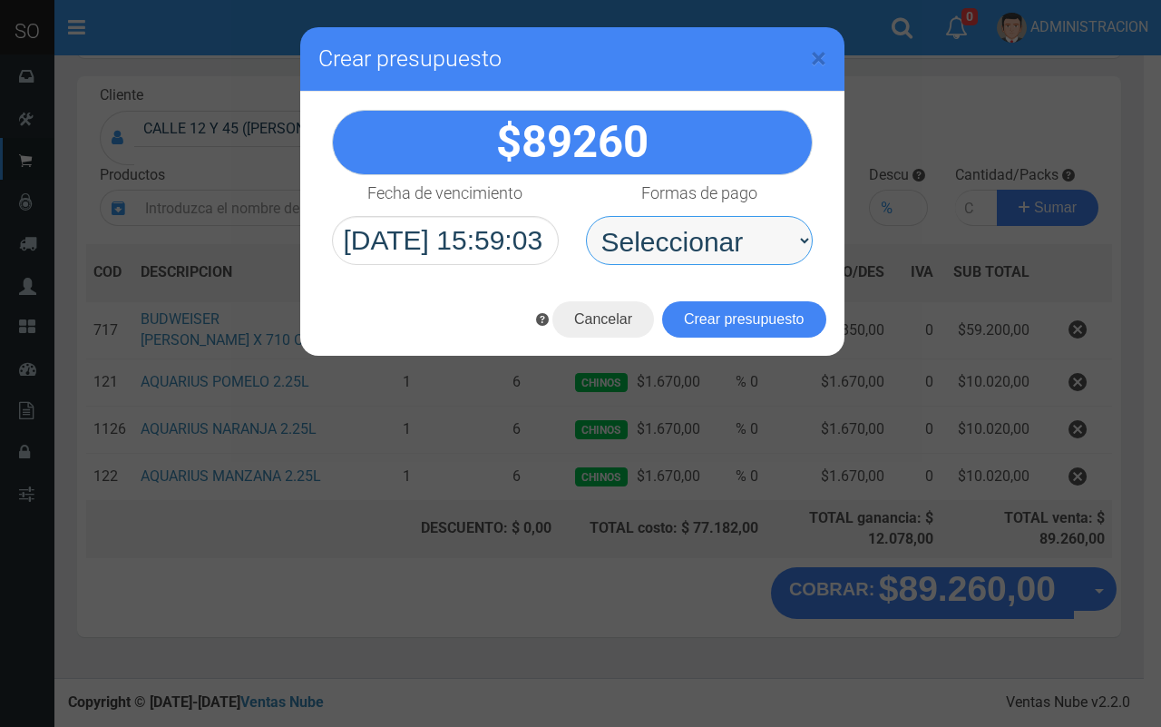
drag, startPoint x: 694, startPoint y: 237, endPoint x: 690, endPoint y: 260, distance: 23.9
click at [694, 237] on select "Seleccionar Efectivo Tarjeta de Crédito Depósito Débito" at bounding box center [699, 240] width 227 height 49
select select "Efectivo"
click at [586, 216] on select "Seleccionar Efectivo Tarjeta de Crédito Depósito Débito" at bounding box center [699, 240] width 227 height 49
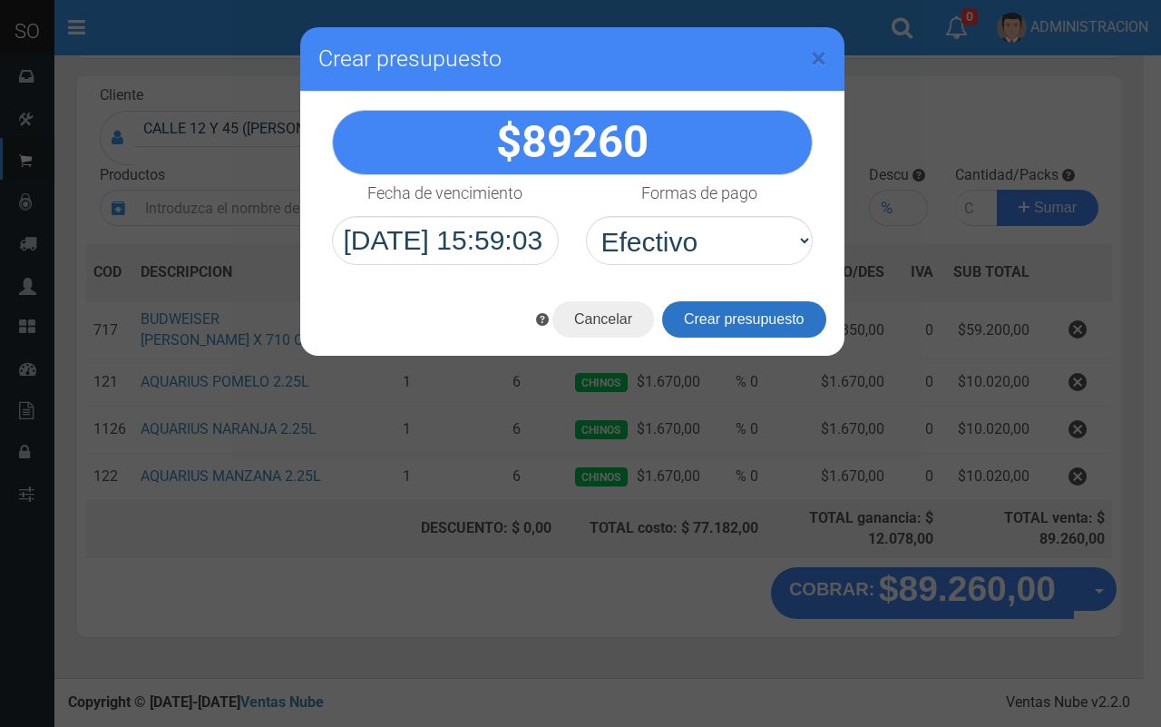
click at [697, 318] on button "Crear presupuesto" at bounding box center [744, 319] width 164 height 36
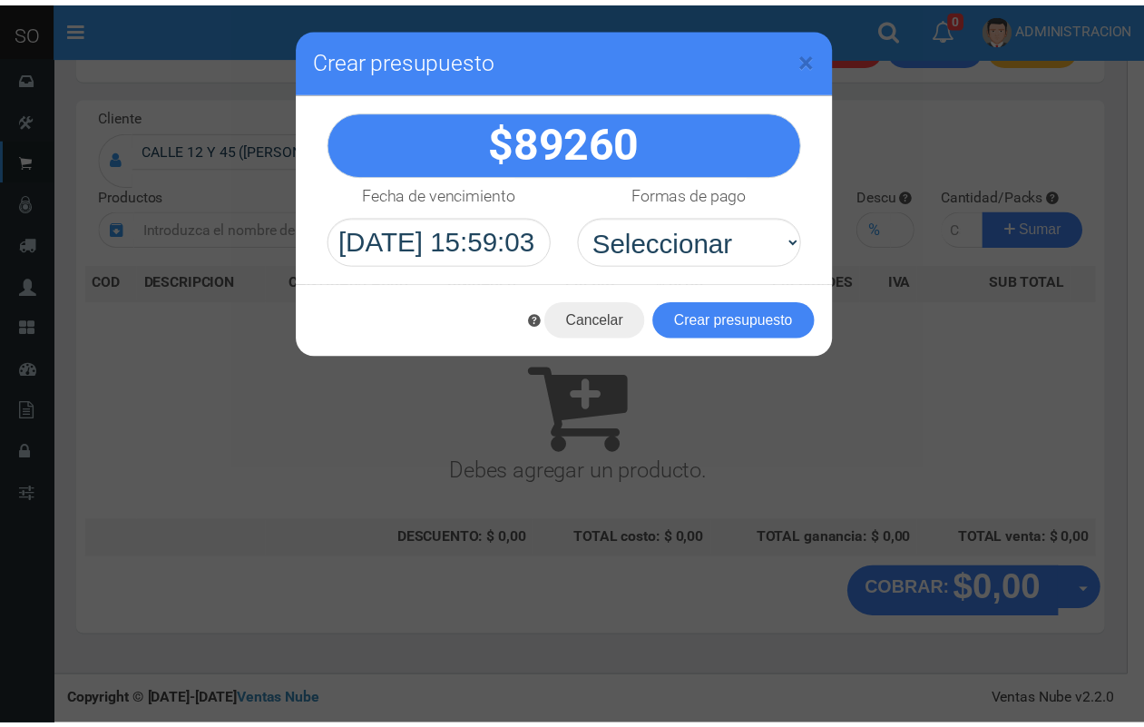
scroll to position [54, 0]
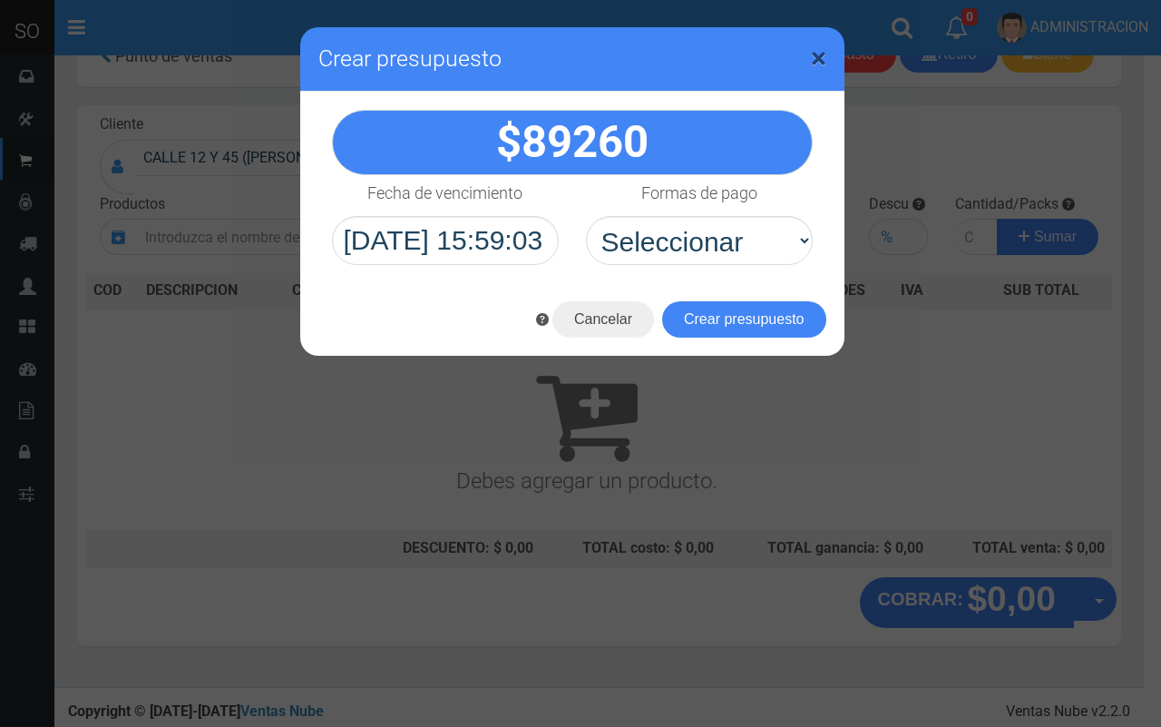
click at [823, 50] on span "×" at bounding box center [818, 58] width 15 height 34
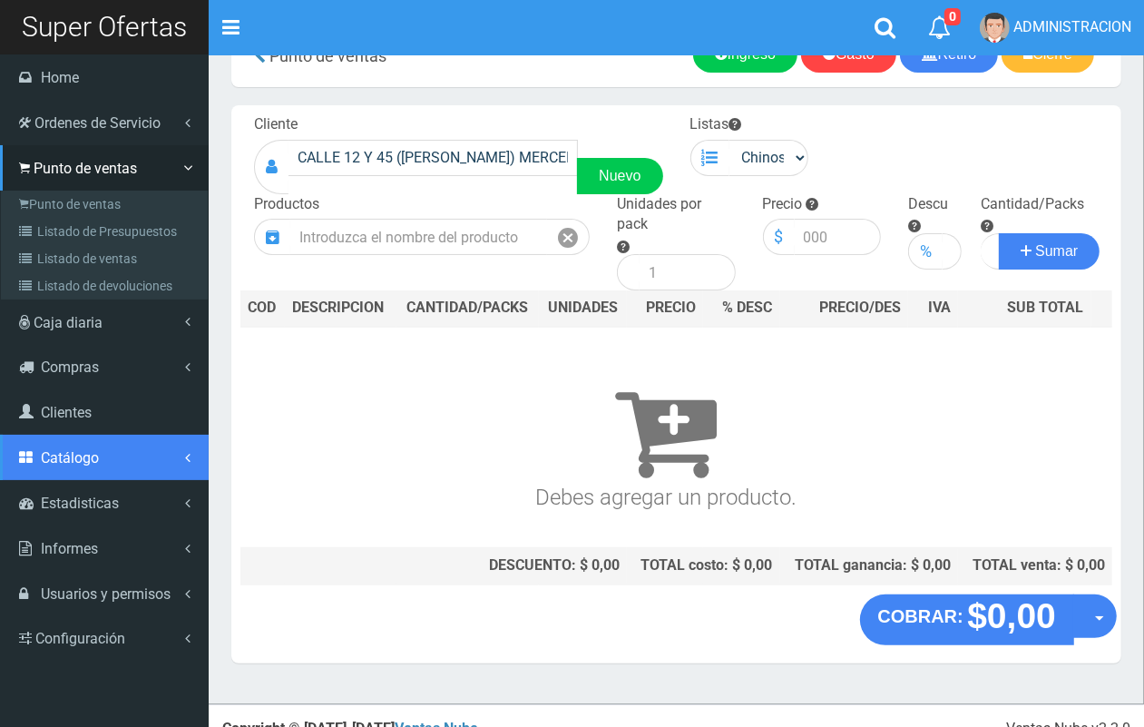
click at [93, 467] on link "Catálogo" at bounding box center [104, 457] width 209 height 45
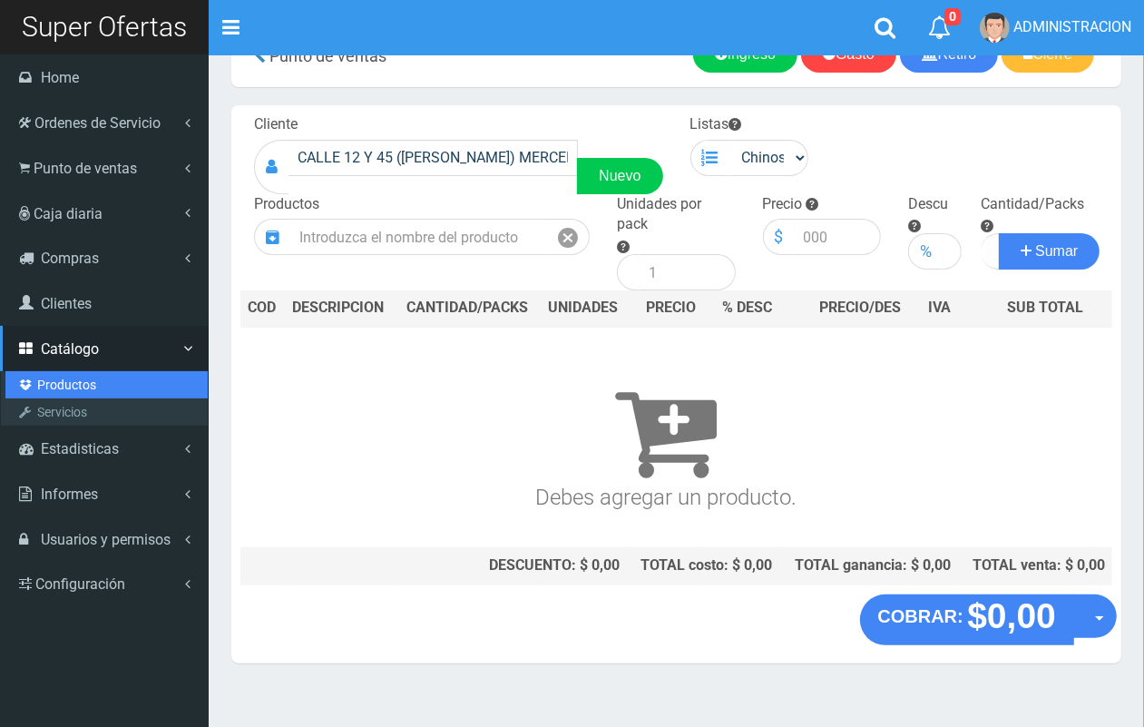
click at [68, 384] on link "Productos" at bounding box center [106, 384] width 202 height 27
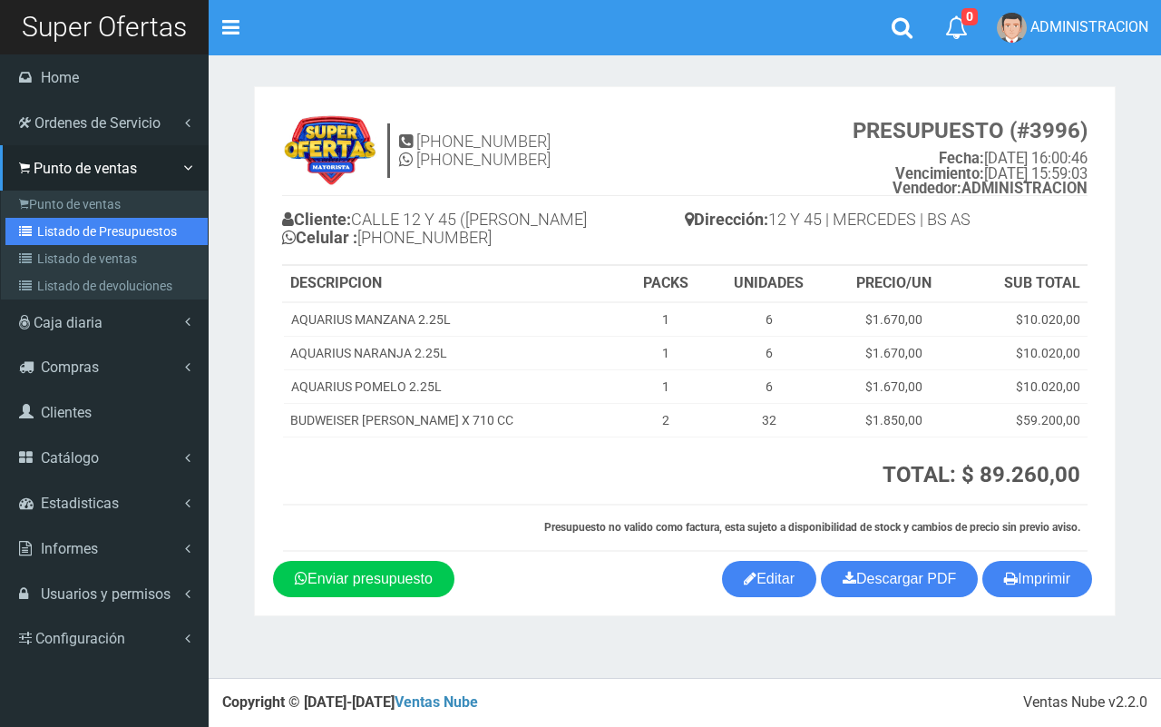
click at [44, 234] on link "Listado de Presupuestos" at bounding box center [106, 231] width 202 height 27
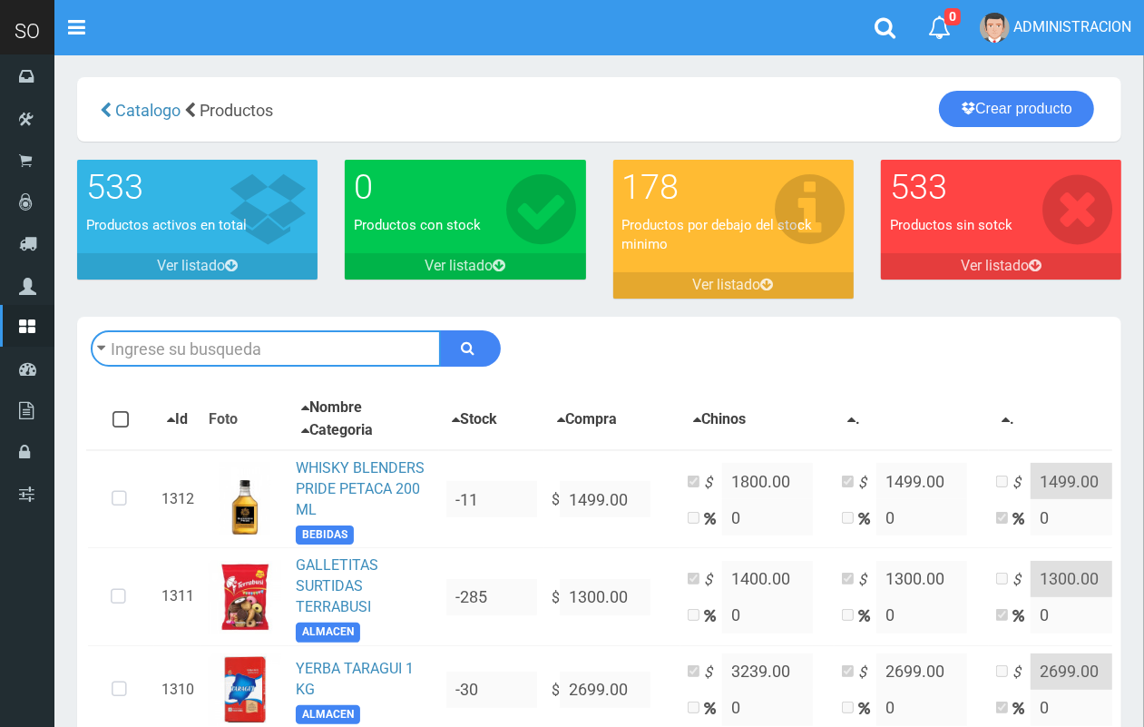
click at [298, 351] on input "text" at bounding box center [266, 348] width 350 height 36
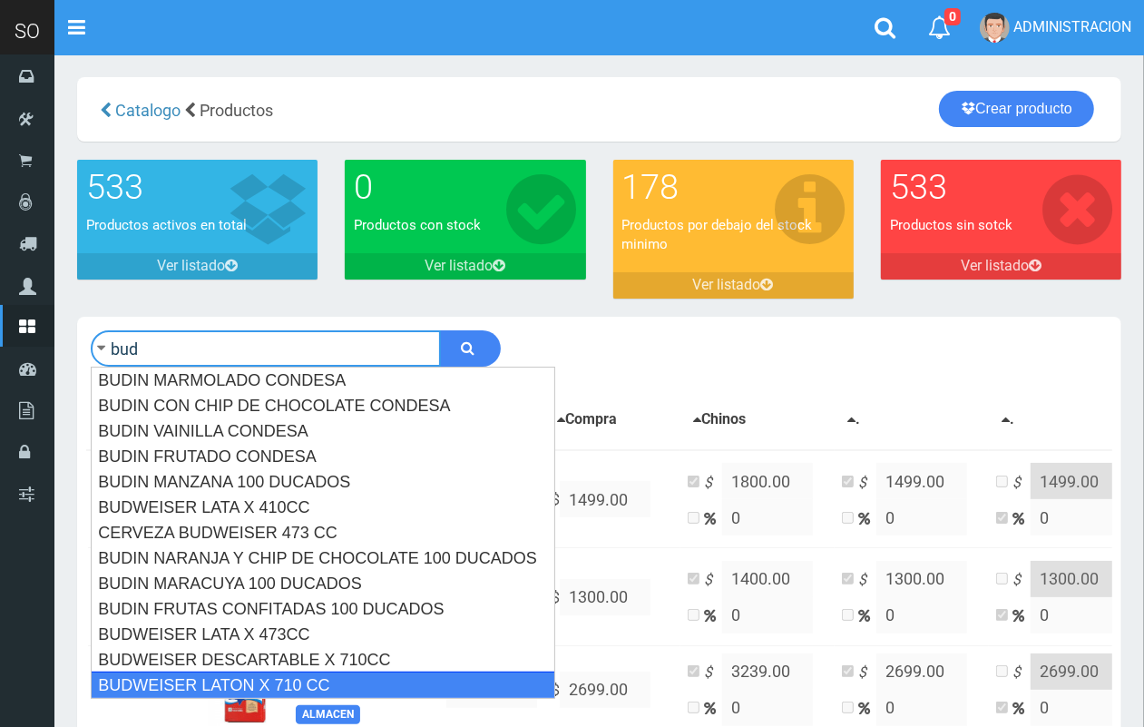
click at [318, 681] on div "BUDWEISER LATON X 710 CC" at bounding box center [323, 684] width 464 height 27
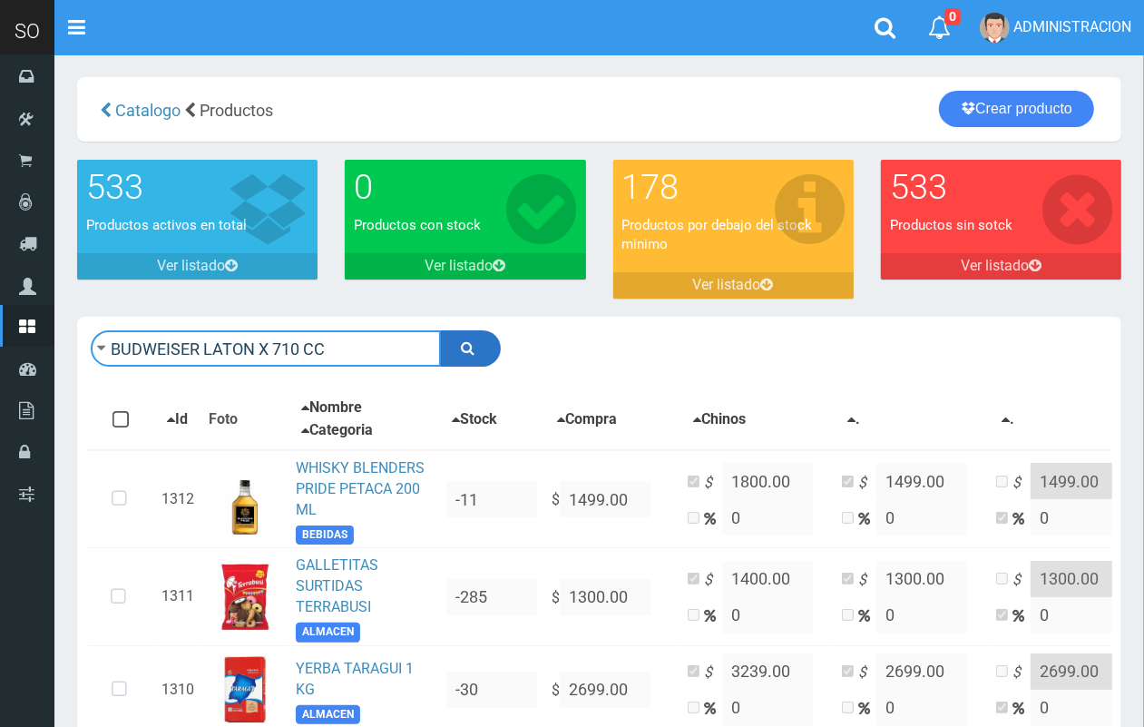
type input "BUDWEISER LATON X 710 CC"
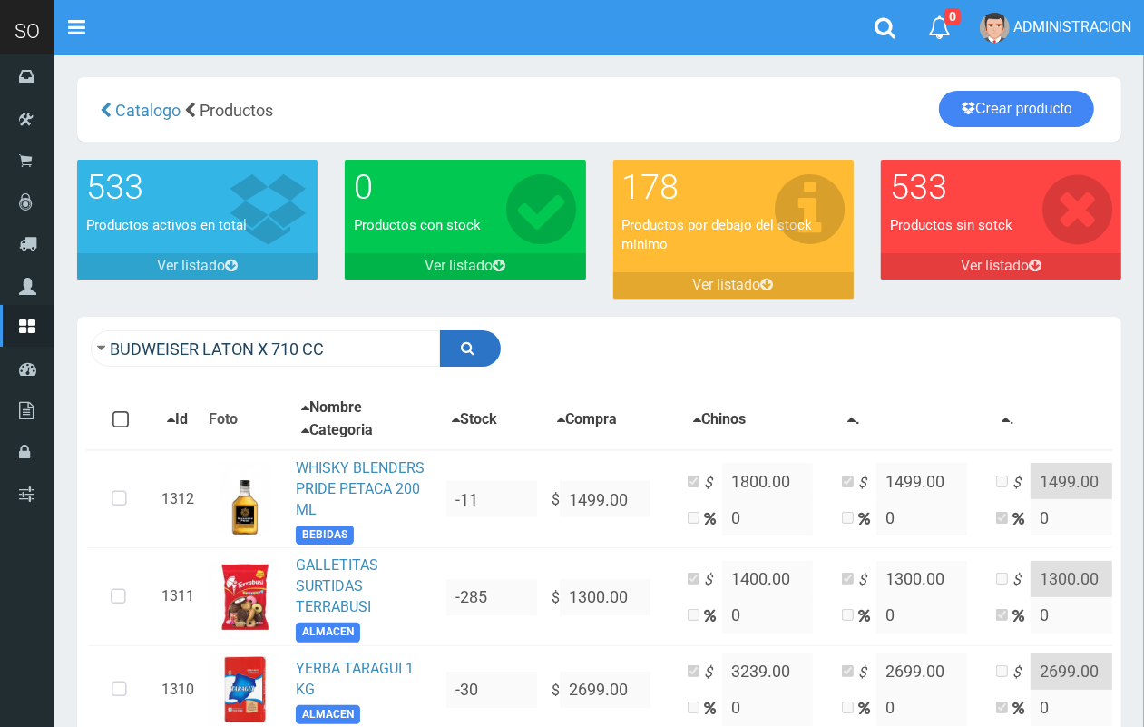
click at [469, 342] on icon "submit" at bounding box center [469, 347] width 14 height 25
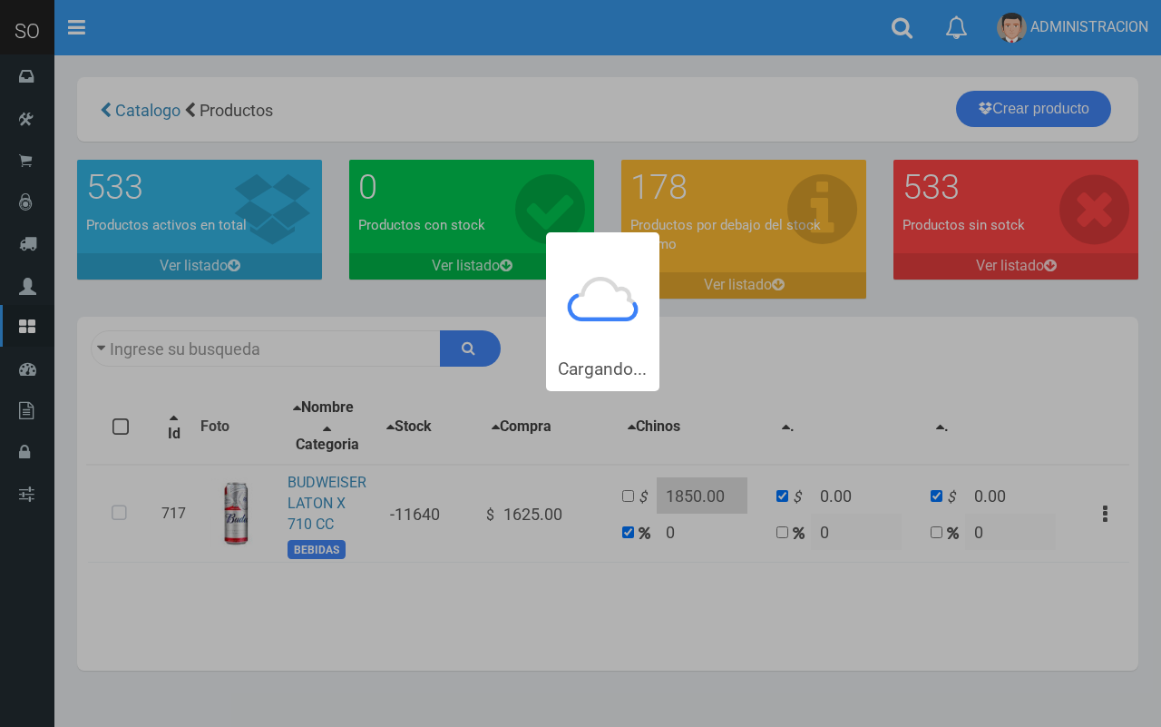
type input "BUDWEISER [PERSON_NAME]+X+710+CC"
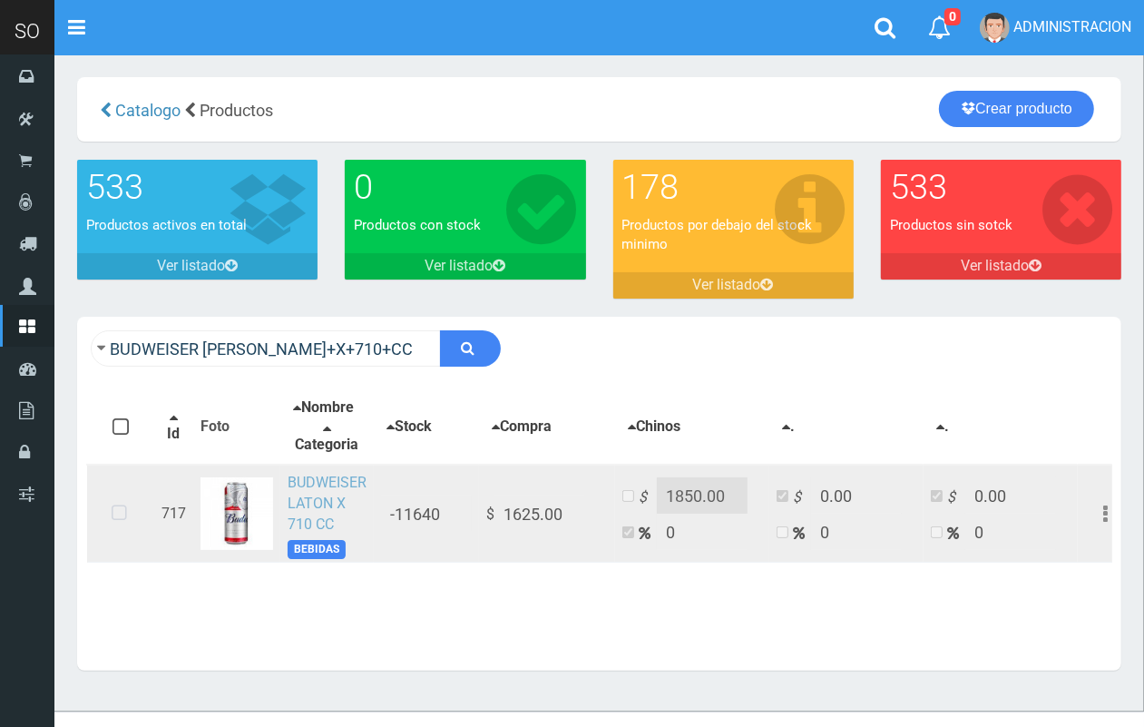
click at [327, 486] on link "BUDWEISER LATON X 710 CC" at bounding box center [327, 503] width 79 height 59
